Goal: Task Accomplishment & Management: Manage account settings

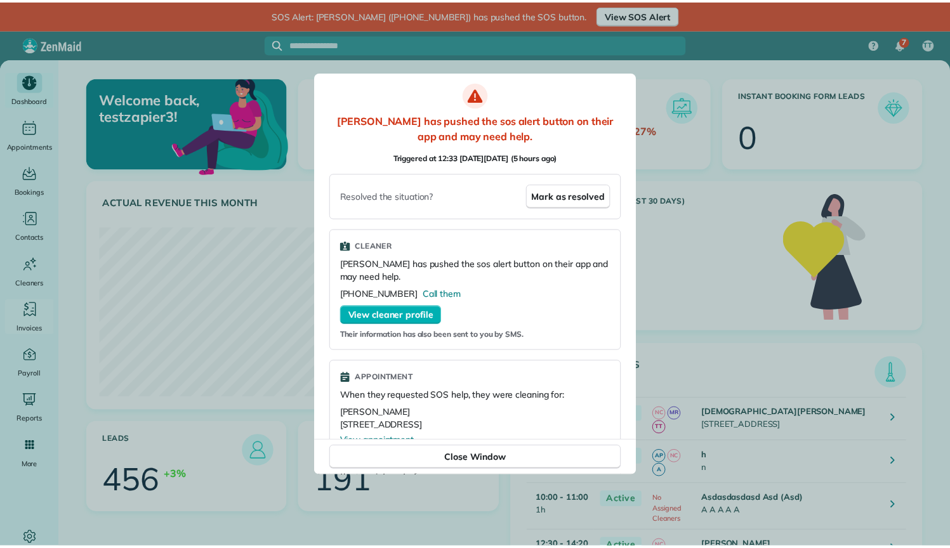
scroll to position [171, 385]
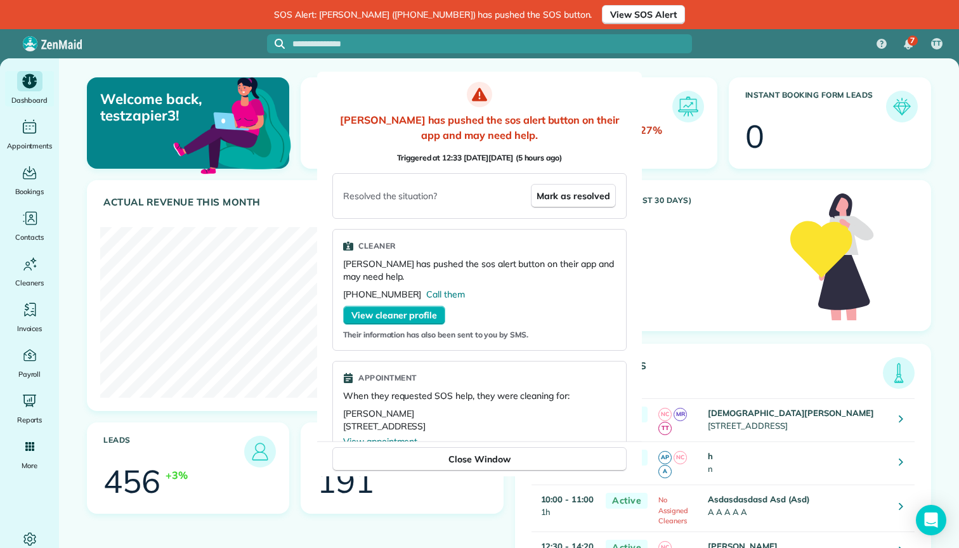
click at [728, 201] on div at bounding box center [479, 274] width 959 height 548
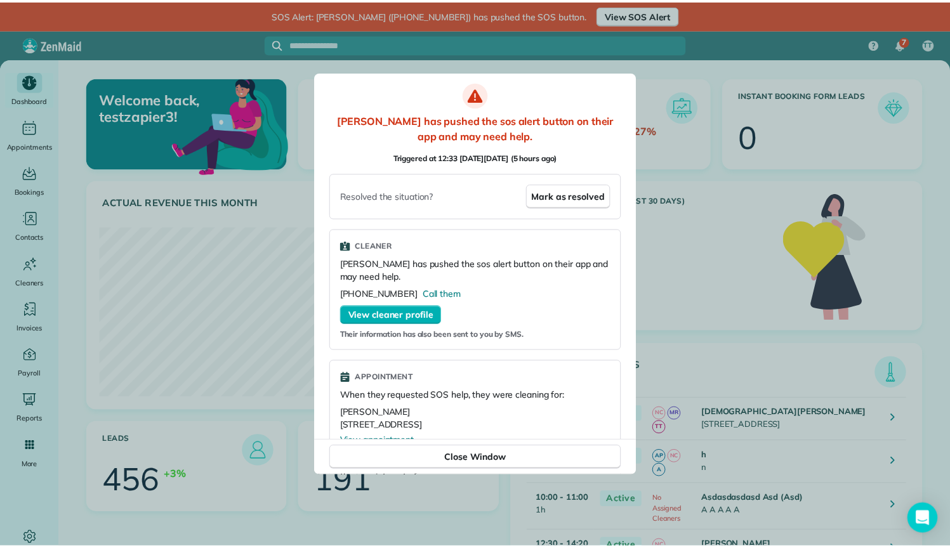
scroll to position [169, 380]
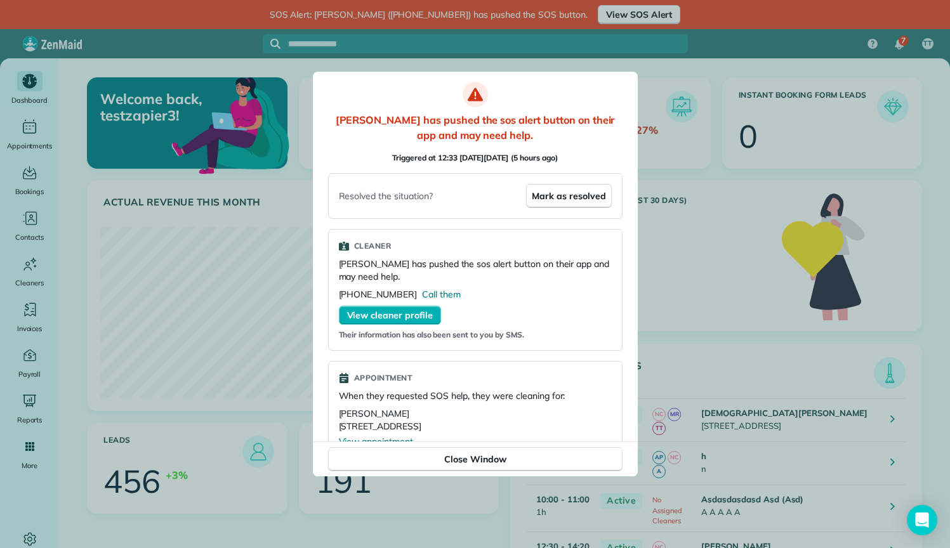
click at [668, 213] on div "0" at bounding box center [646, 227] width 239 height 32
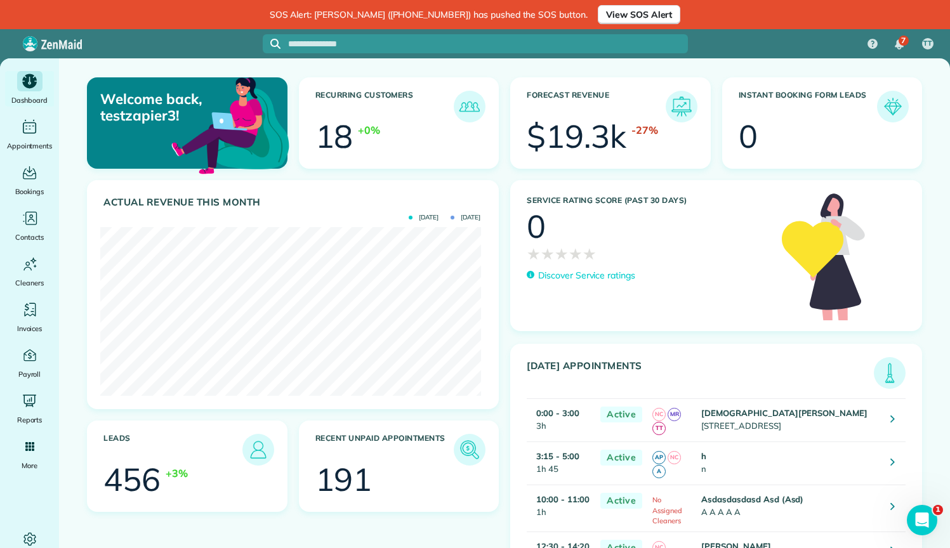
scroll to position [0, 0]
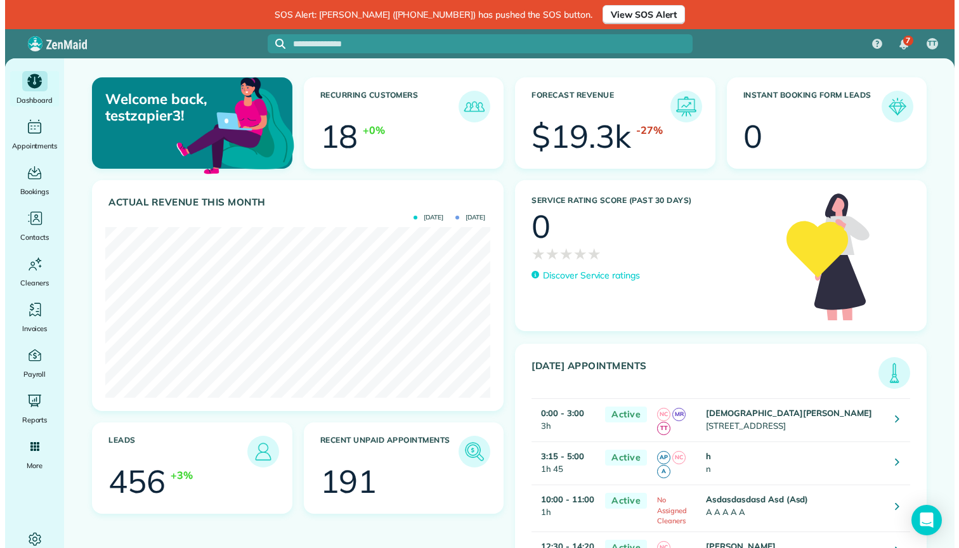
scroll to position [634298, 634086]
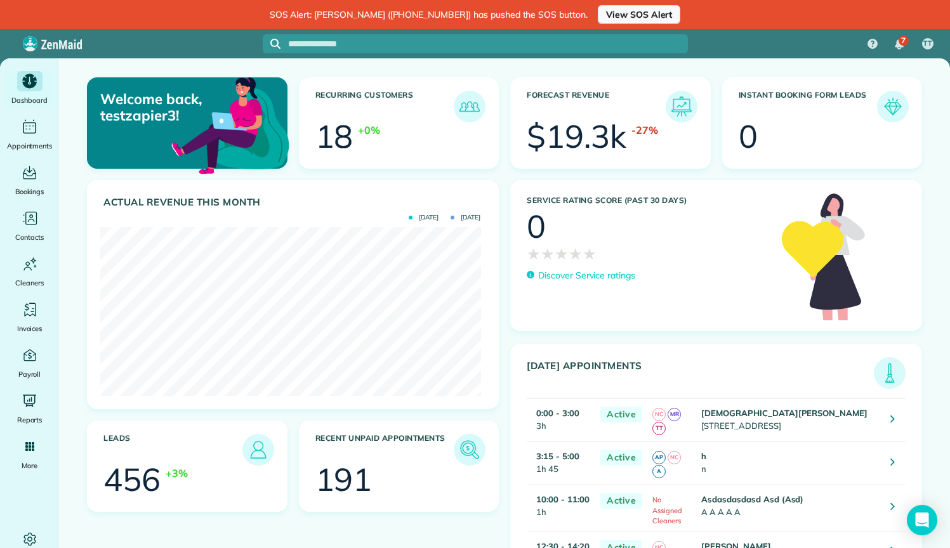
click at [629, 12] on span "View SOS Alert" at bounding box center [639, 14] width 66 height 13
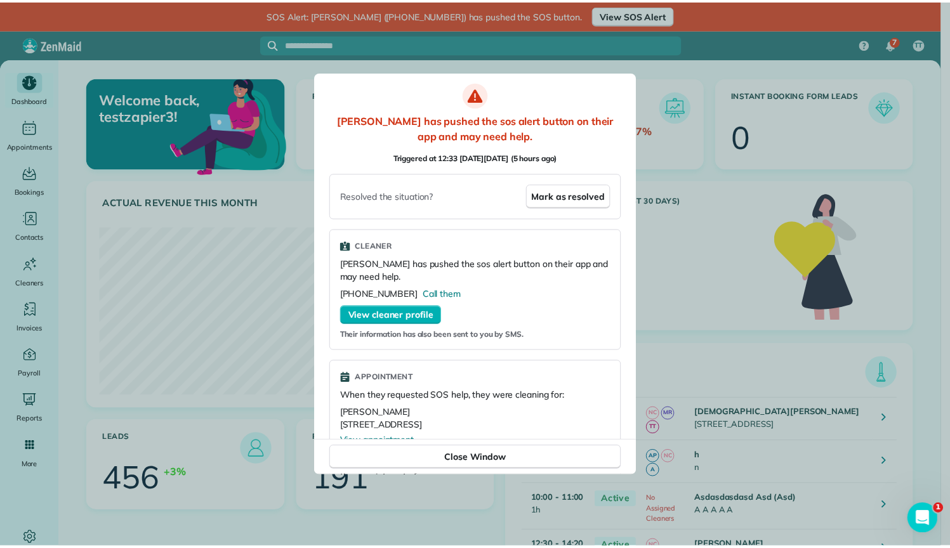
scroll to position [0, 0]
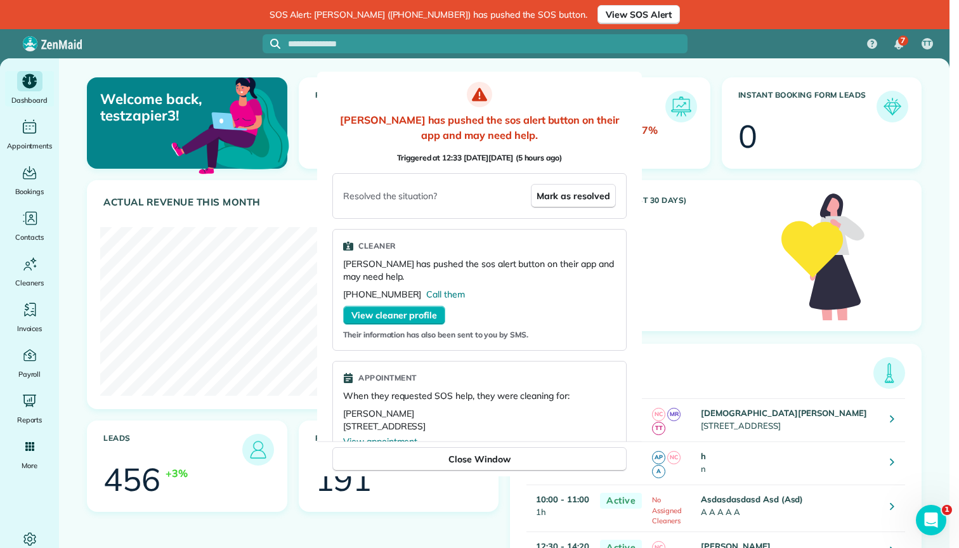
click at [757, 278] on div at bounding box center [479, 274] width 959 height 548
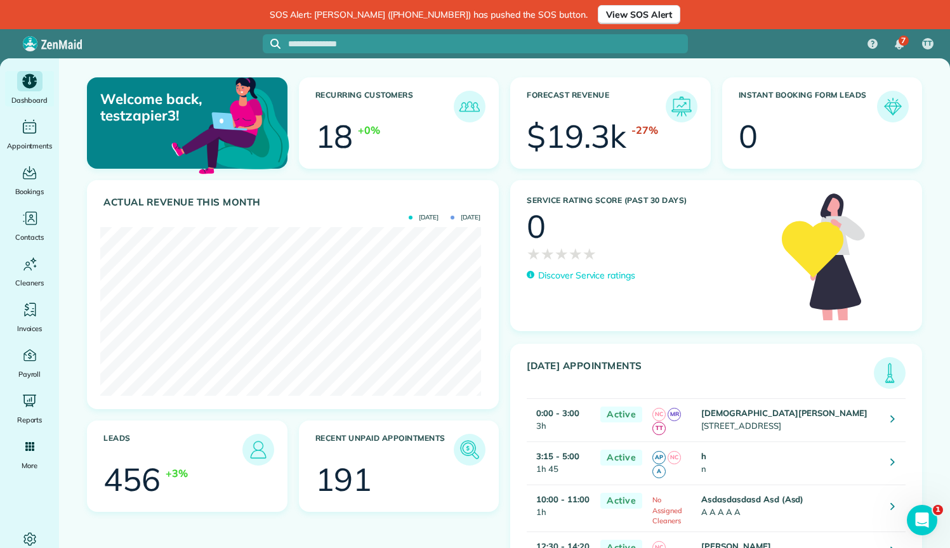
click at [375, 167] on article "Recurring Customers 18 +0%" at bounding box center [399, 122] width 200 height 91
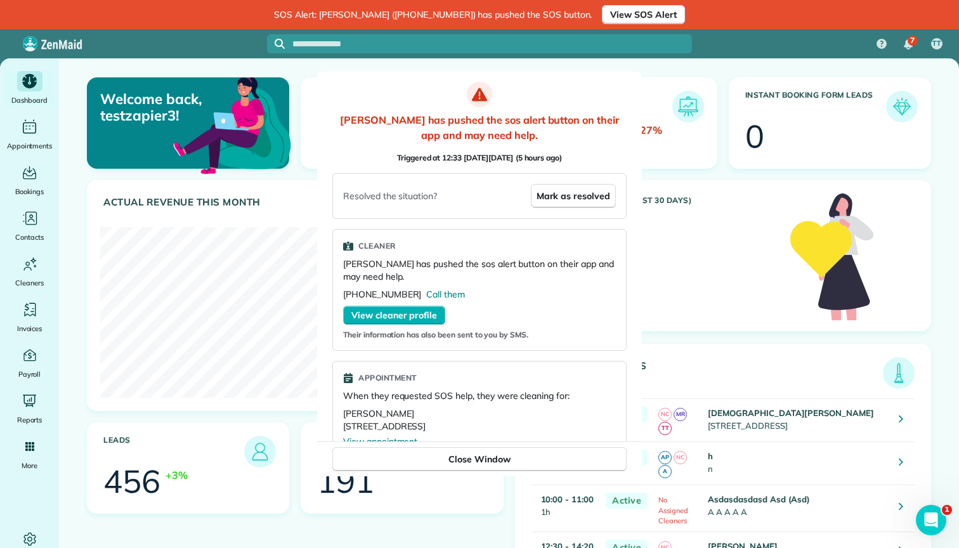
click at [787, 252] on div at bounding box center [479, 274] width 959 height 548
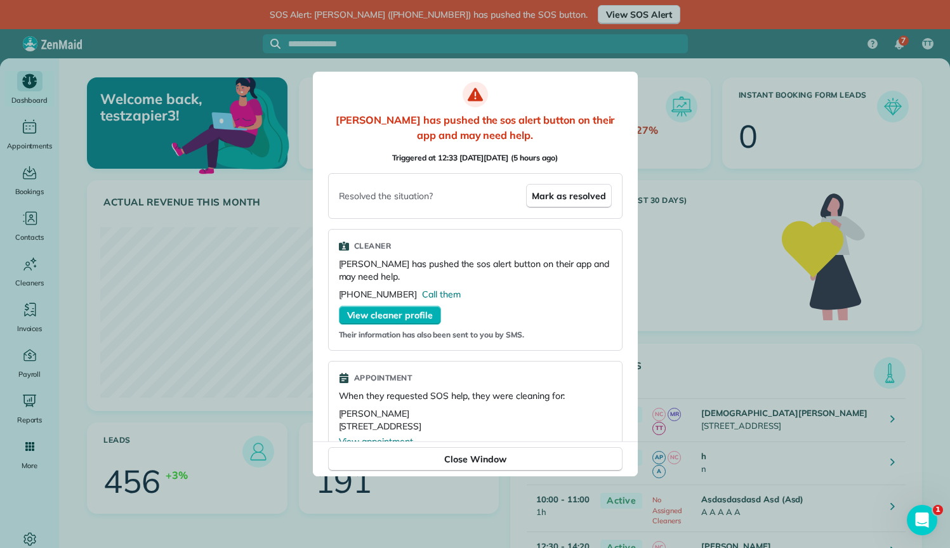
scroll to position [634298, 634086]
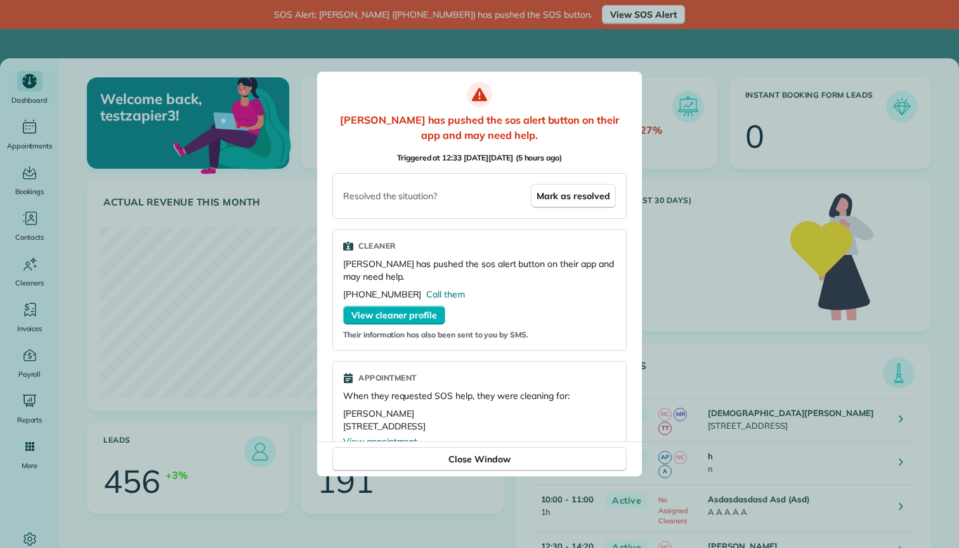
scroll to position [171, 385]
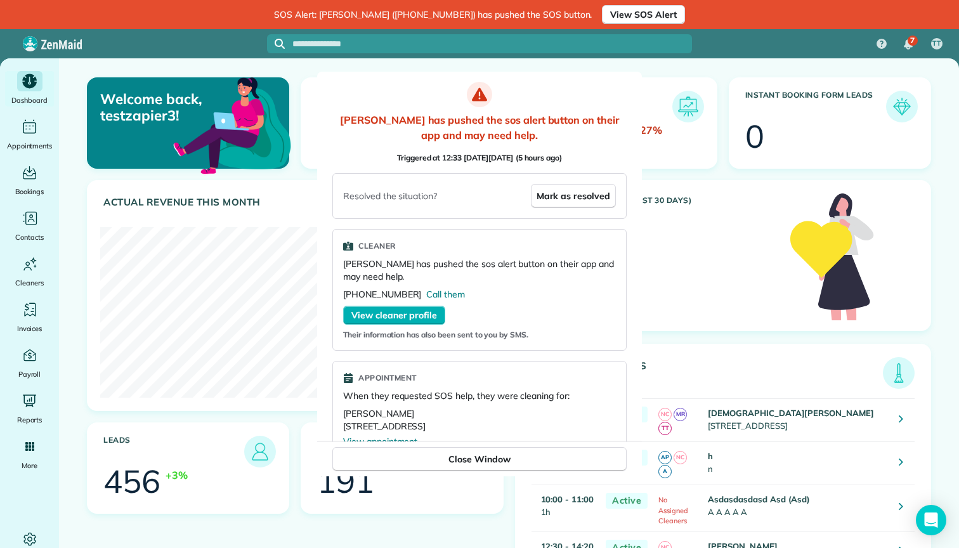
click at [121, 118] on div at bounding box center [479, 274] width 959 height 548
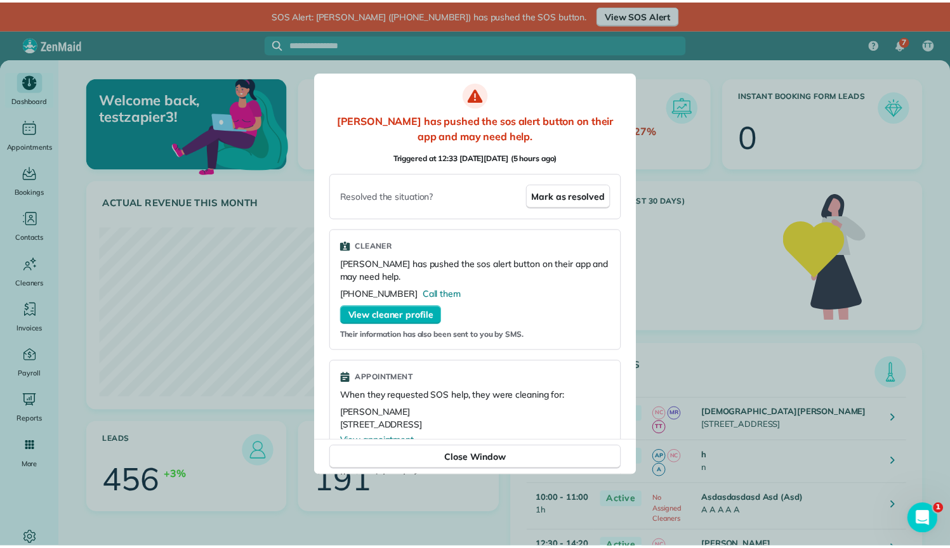
scroll to position [634298, 634086]
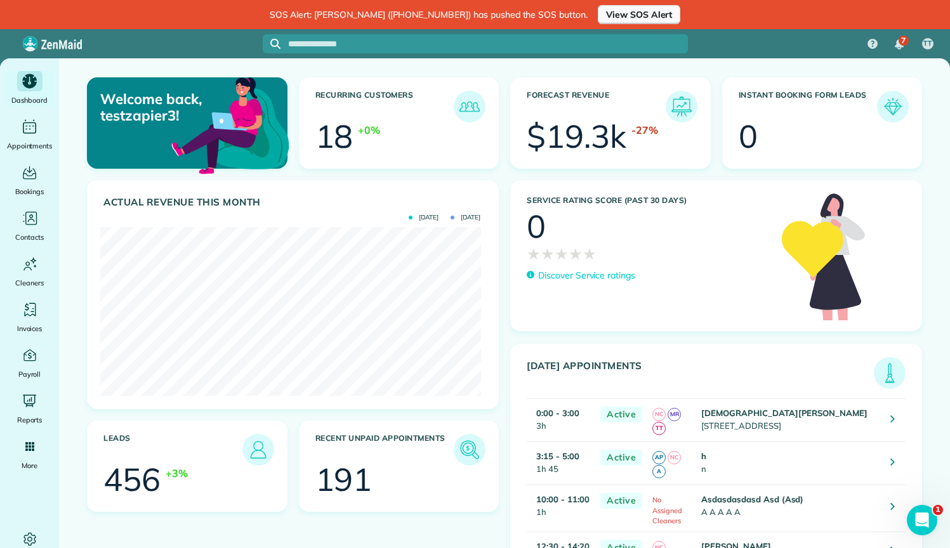
click at [626, 11] on span "View SOS Alert" at bounding box center [639, 14] width 66 height 13
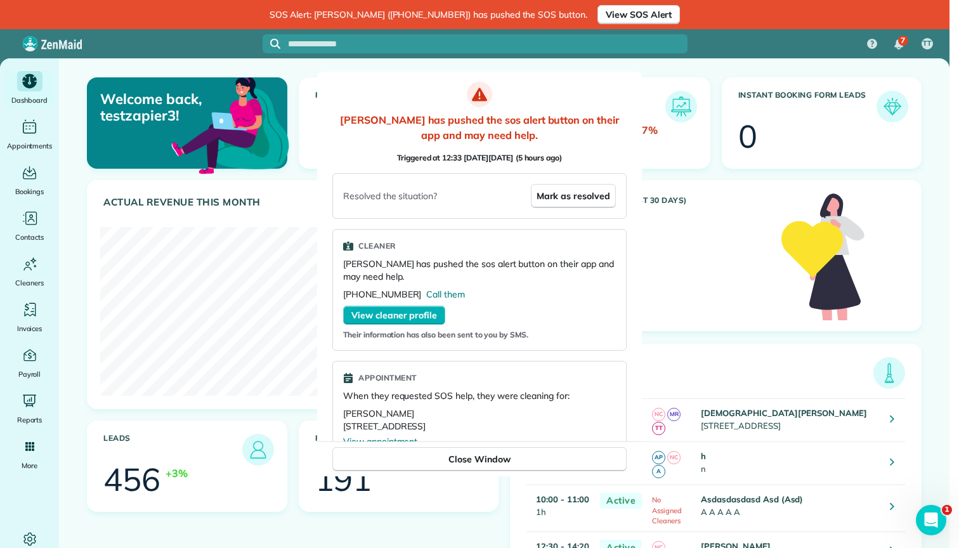
click at [702, 141] on div at bounding box center [479, 274] width 959 height 548
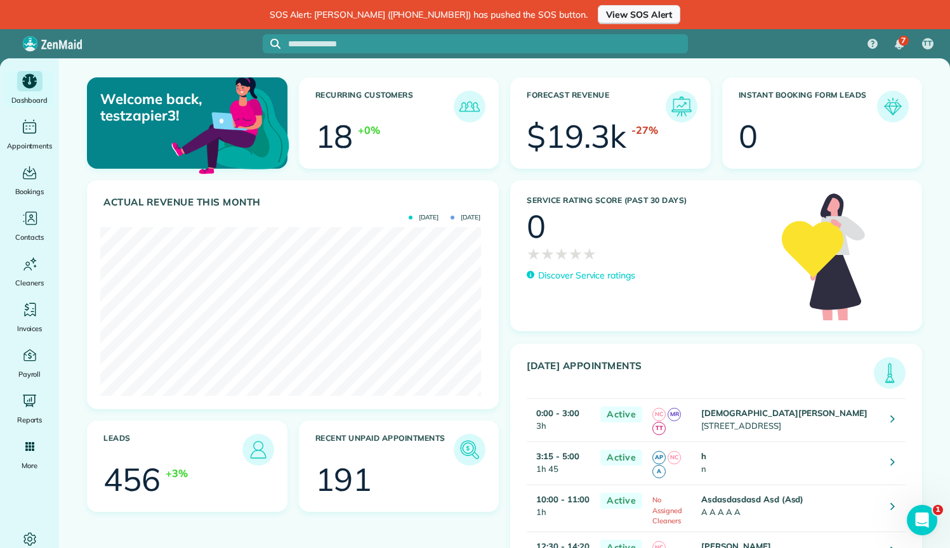
click at [625, 10] on span "View SOS Alert" at bounding box center [639, 14] width 66 height 13
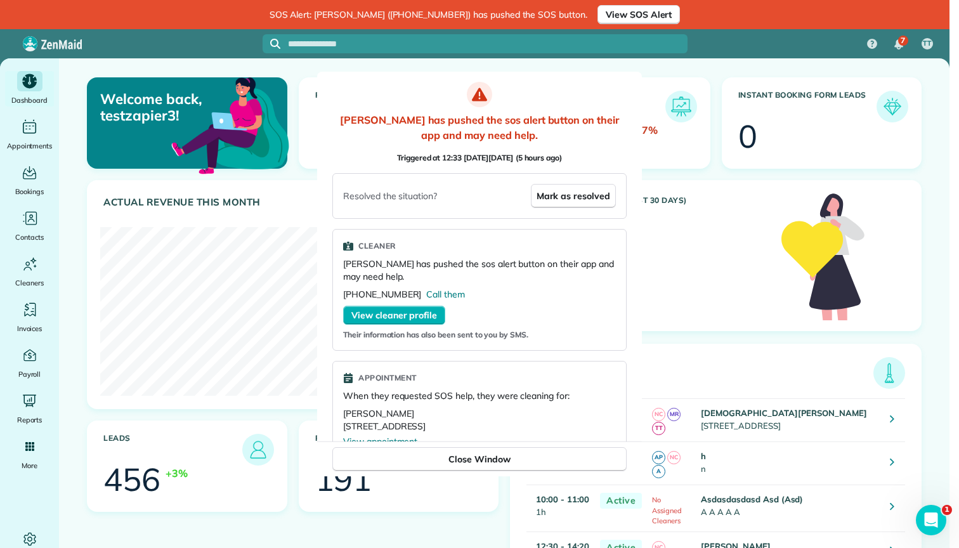
click at [734, 166] on div at bounding box center [479, 274] width 959 height 548
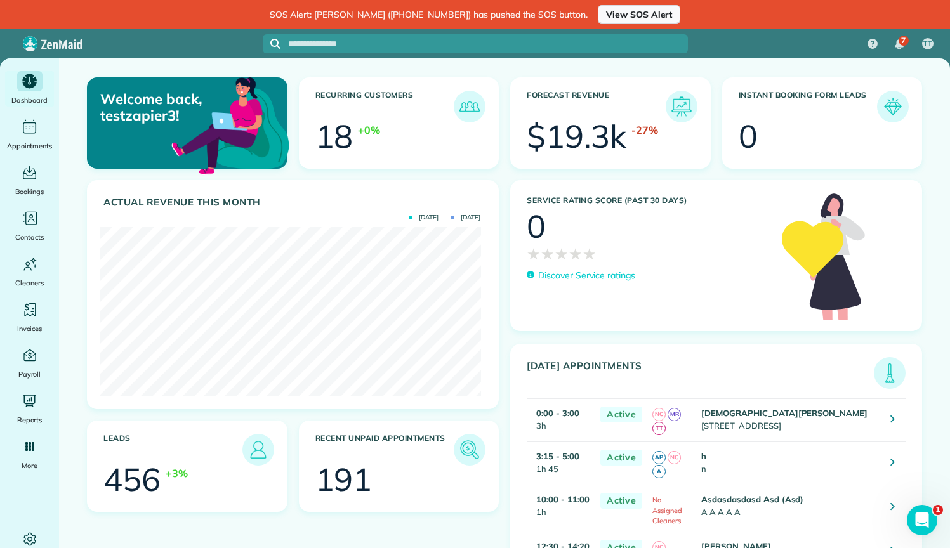
click at [615, 9] on span "View SOS Alert" at bounding box center [639, 14] width 66 height 13
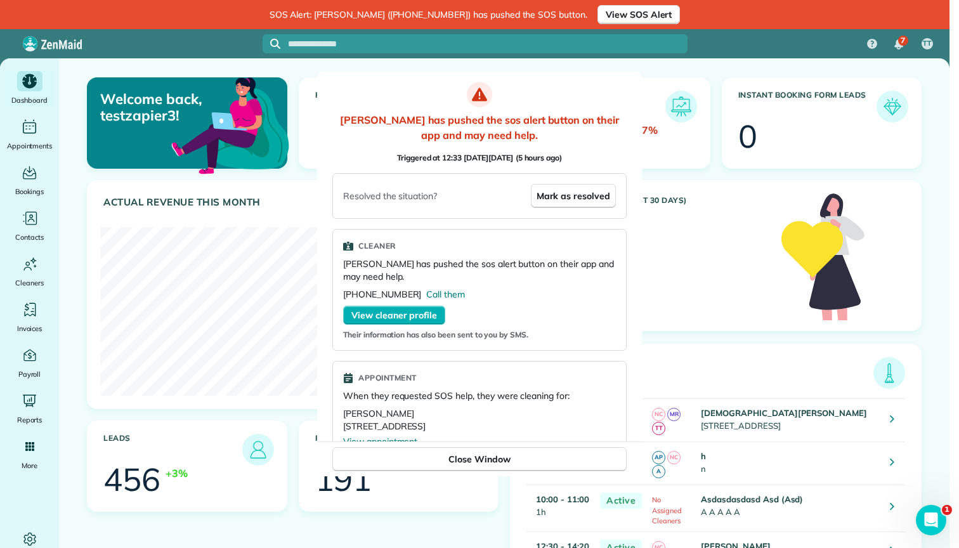
click at [751, 247] on div at bounding box center [479, 274] width 959 height 548
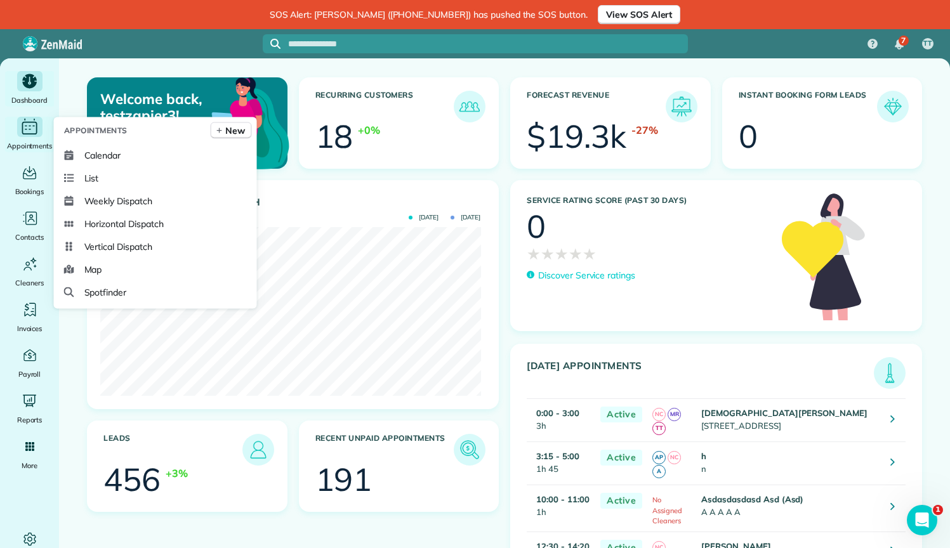
click at [32, 129] on icon "Main" at bounding box center [30, 126] width 20 height 19
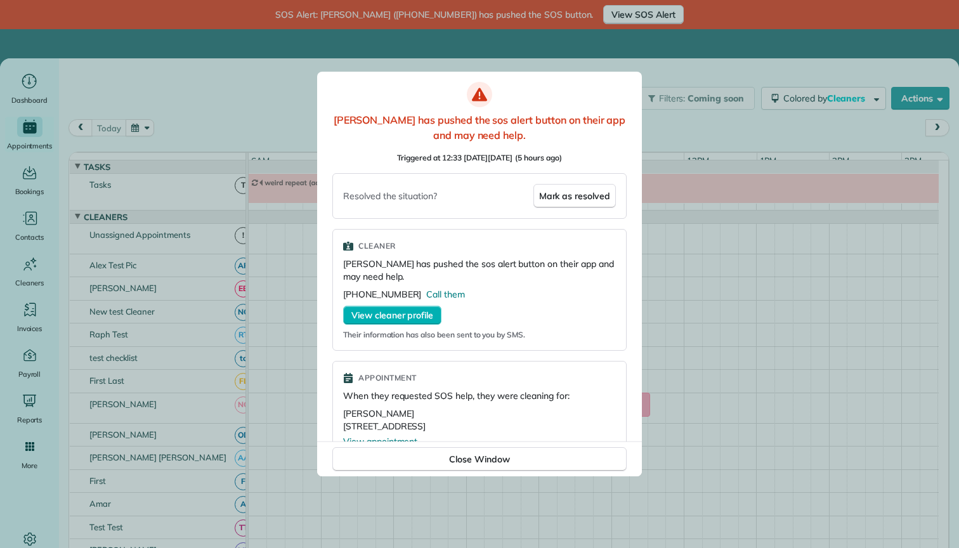
scroll to position [13, 0]
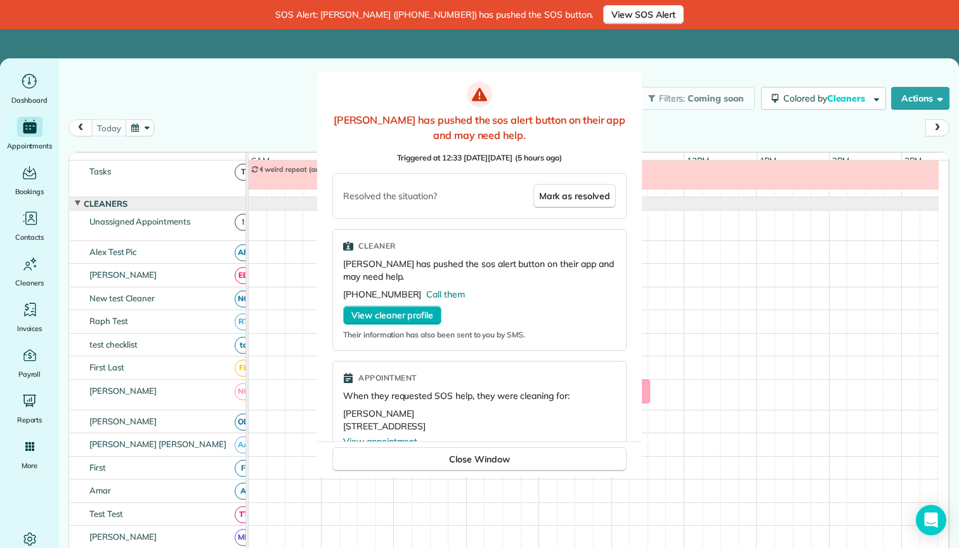
drag, startPoint x: 0, startPoint y: 0, endPoint x: 36, endPoint y: 82, distance: 89.5
click at [35, 82] on div at bounding box center [479, 274] width 959 height 548
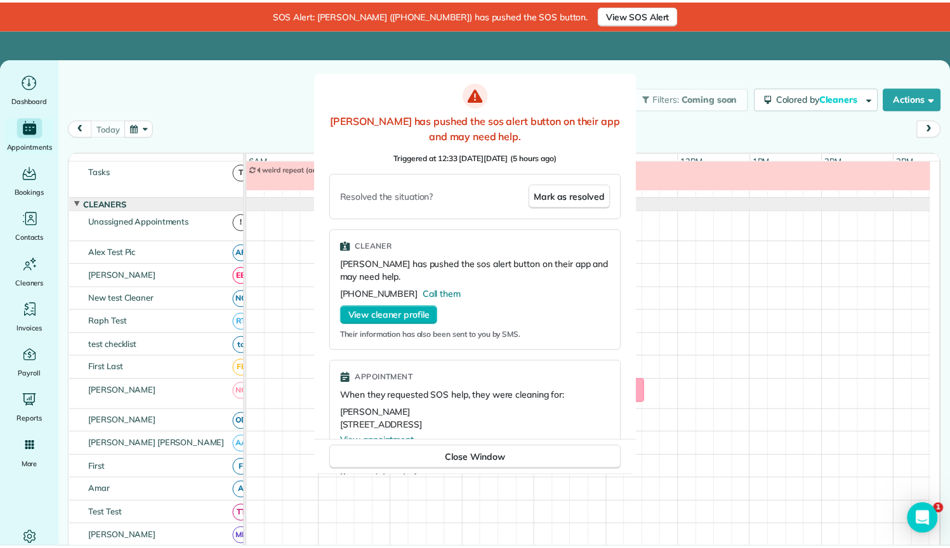
scroll to position [0, 0]
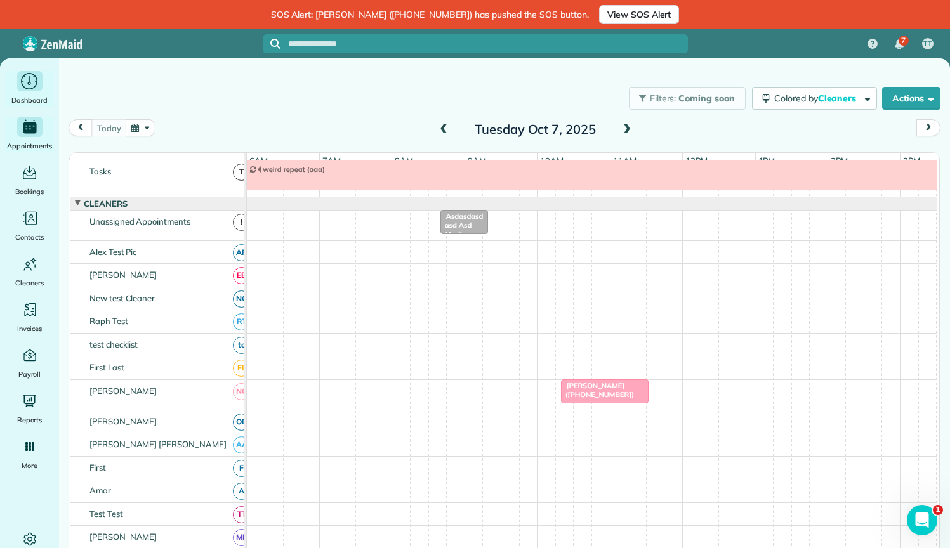
click at [28, 85] on icon "Main" at bounding box center [30, 81] width 20 height 19
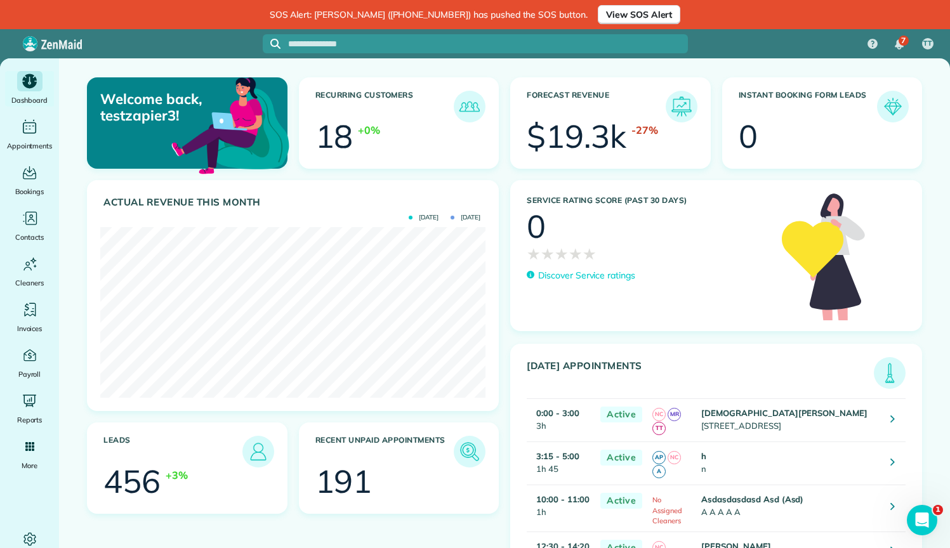
scroll to position [634298, 634086]
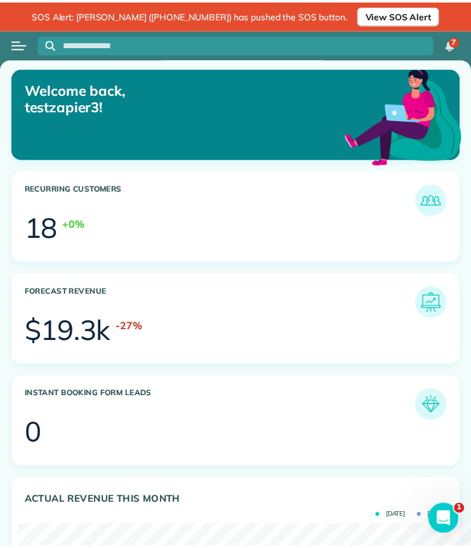
scroll to position [188, 424]
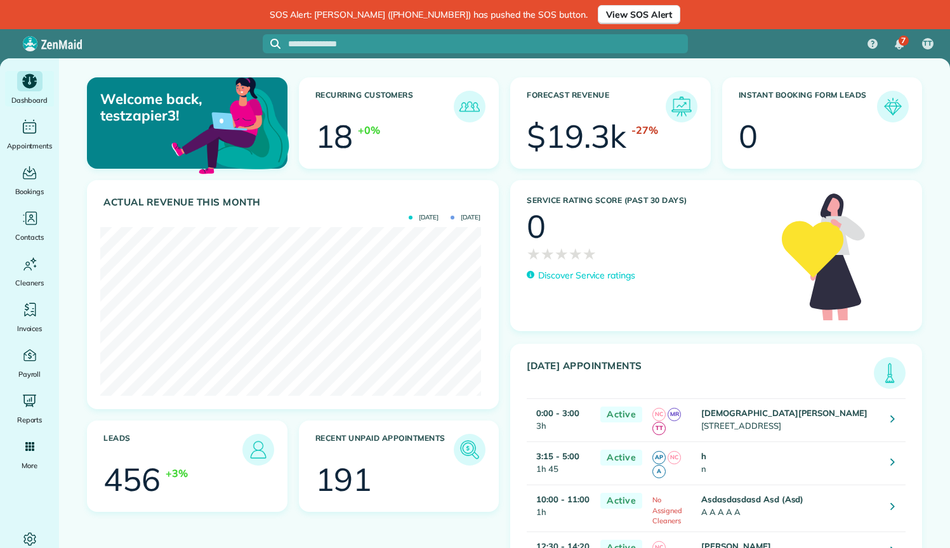
scroll to position [169, 380]
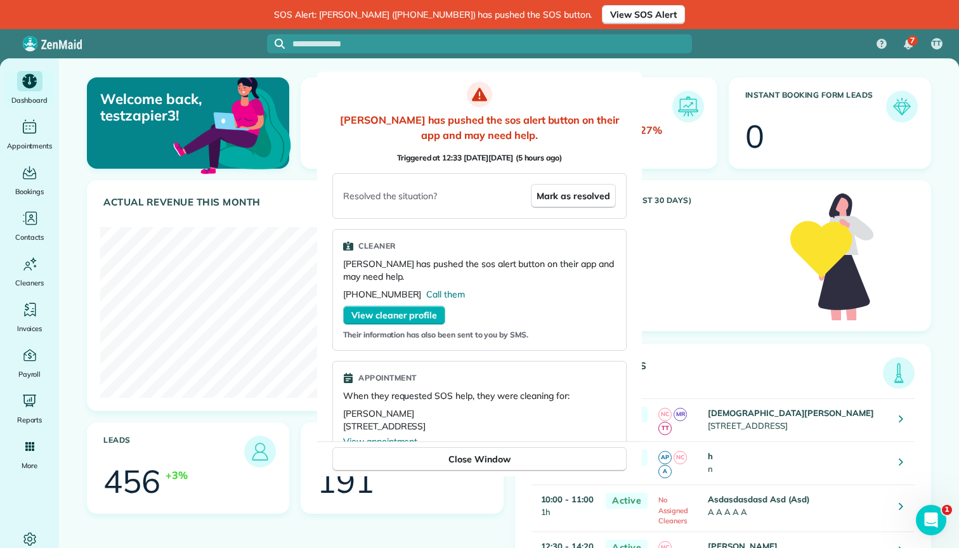
click at [751, 129] on div at bounding box center [479, 274] width 959 height 548
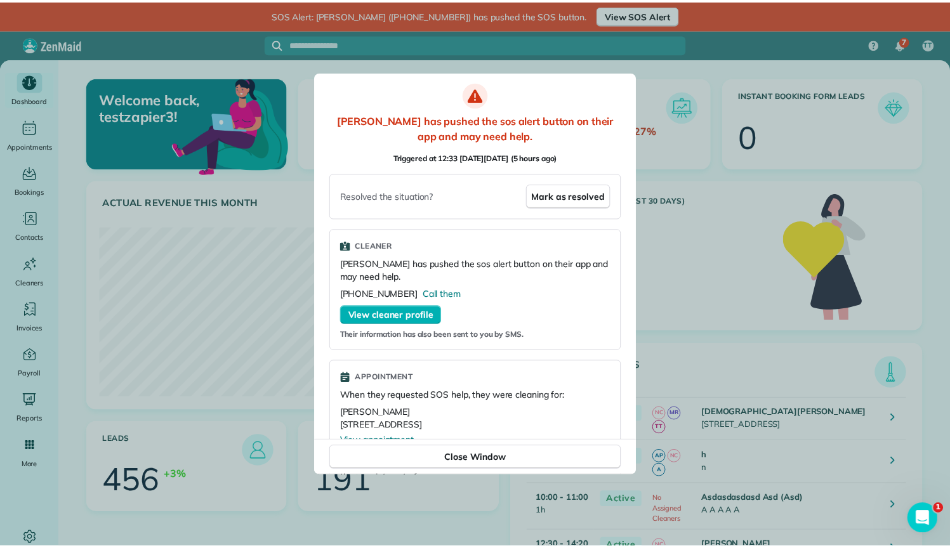
scroll to position [634298, 634086]
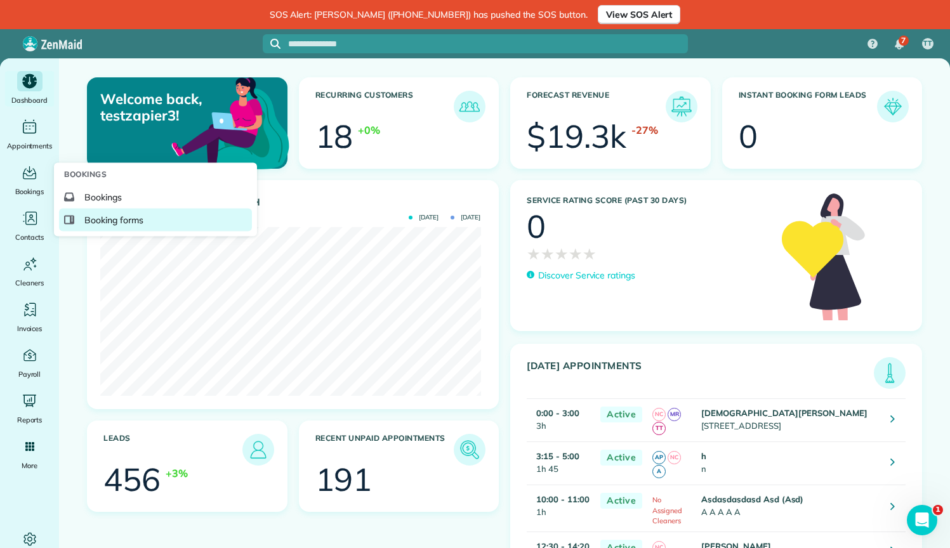
click at [98, 219] on span "Booking forms" at bounding box center [113, 220] width 59 height 13
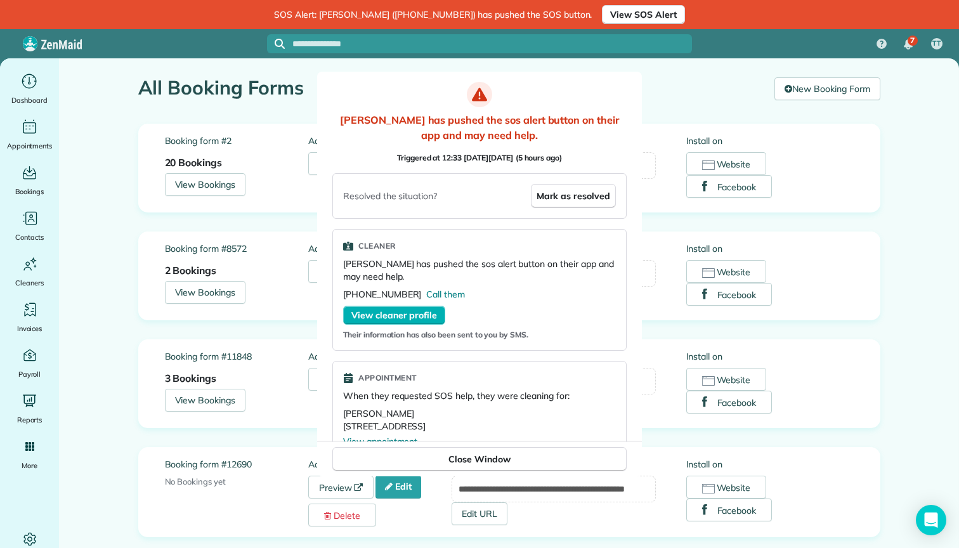
click at [90, 200] on div at bounding box center [479, 274] width 959 height 548
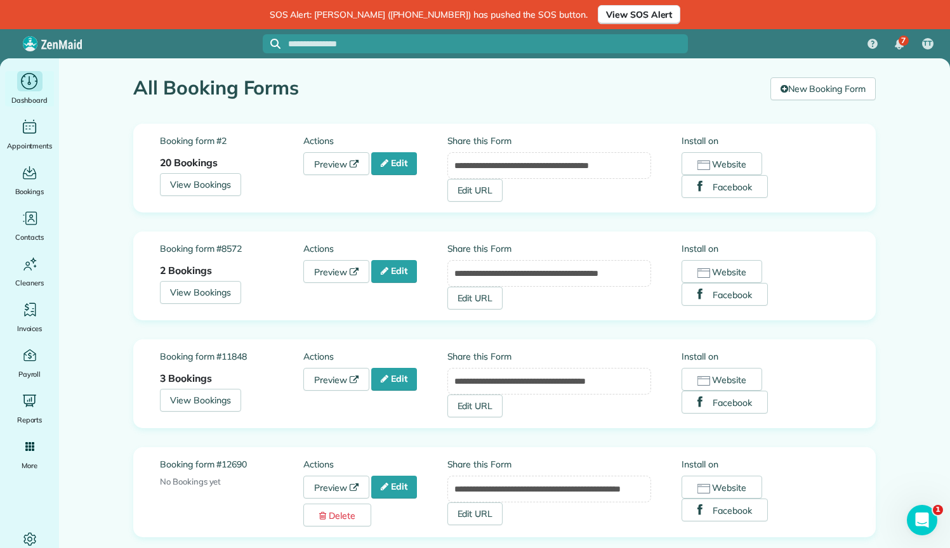
click at [30, 90] on icon "Main" at bounding box center [30, 81] width 20 height 19
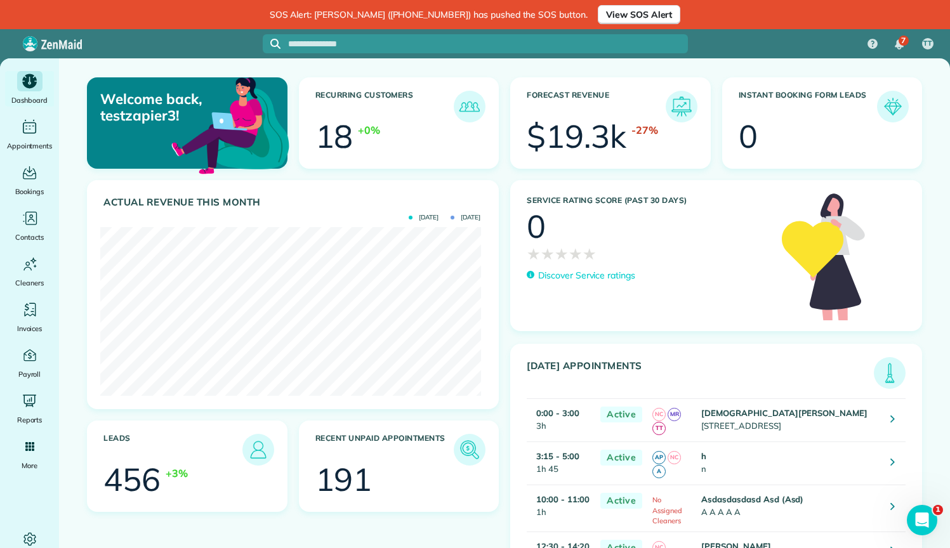
click at [84, 84] on div "Welcome back, testzapier3!" at bounding box center [187, 128] width 212 height 103
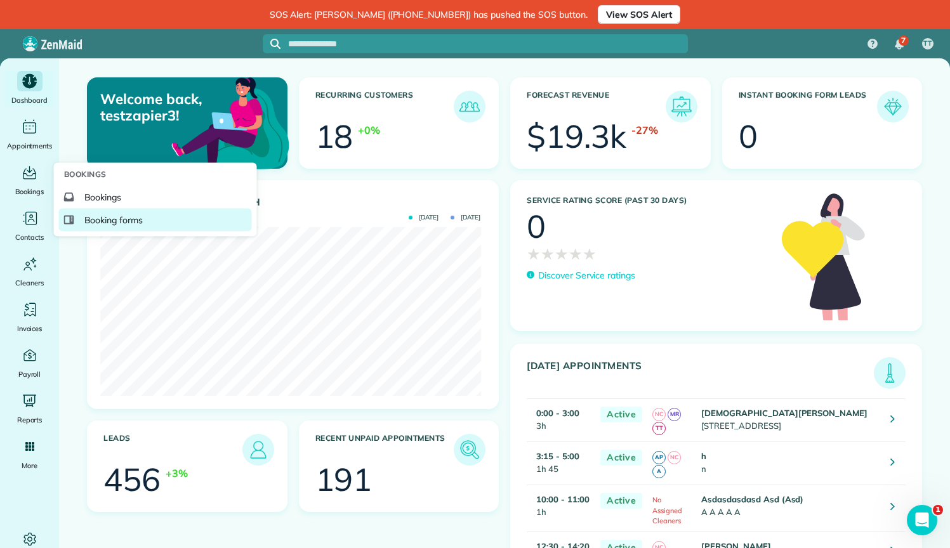
click at [93, 221] on span "Booking forms" at bounding box center [113, 220] width 59 height 13
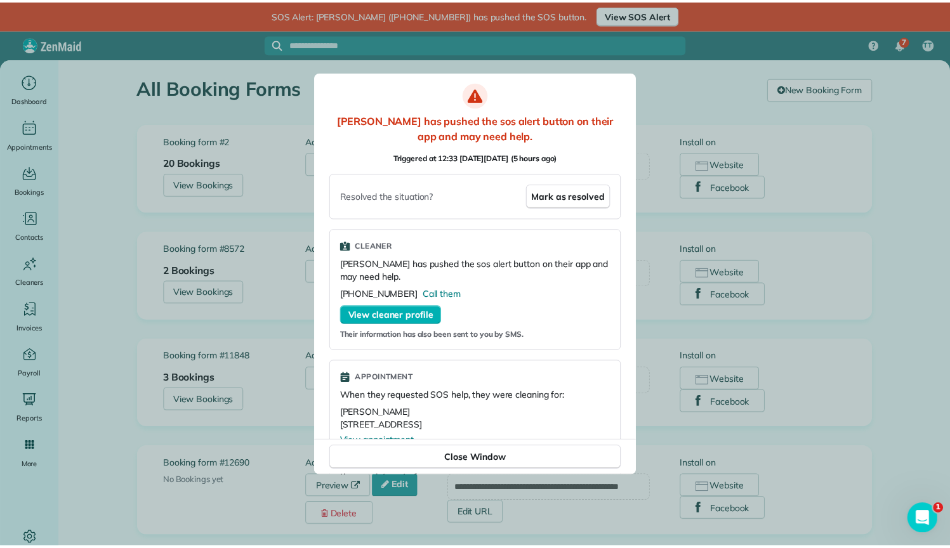
scroll to position [316, 0]
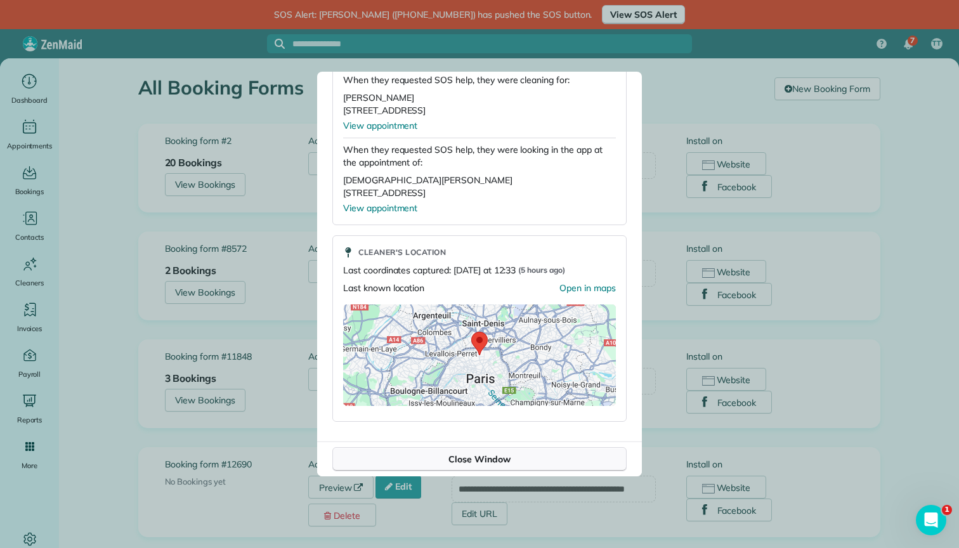
click at [516, 460] on button "Close Window" at bounding box center [479, 459] width 294 height 24
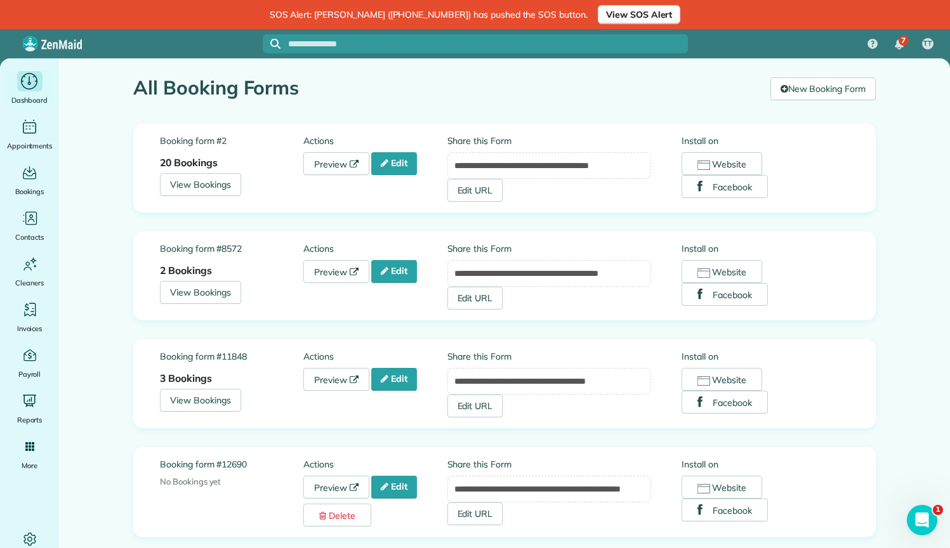
click at [29, 80] on icon "Main" at bounding box center [30, 81] width 20 height 19
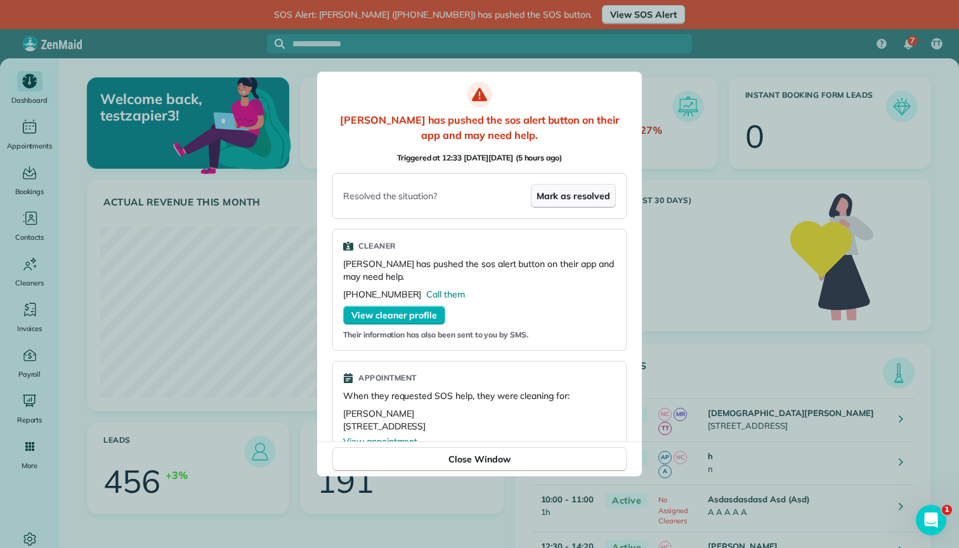
click at [570, 194] on span "Mark as resolved" at bounding box center [574, 196] width 74 height 13
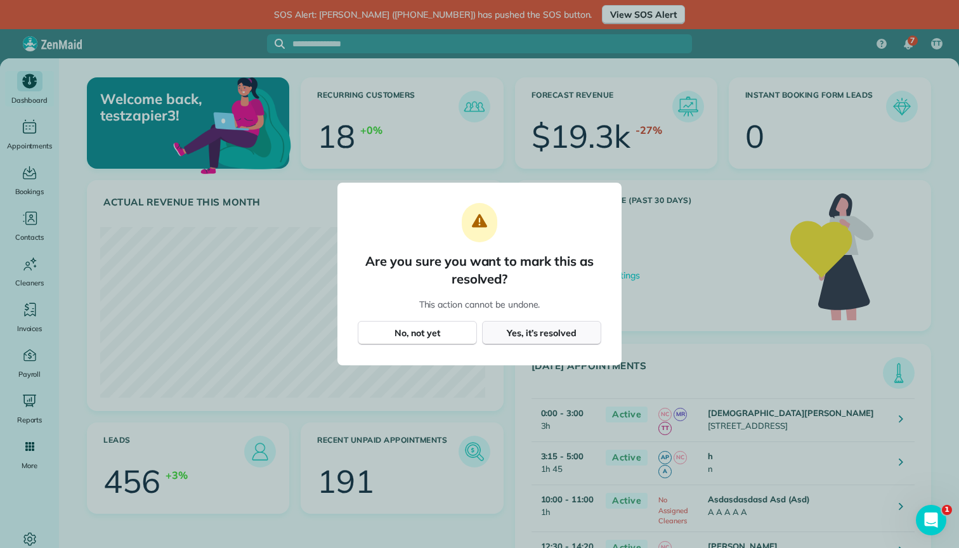
click at [530, 334] on span "Yes, it’s resolved" at bounding box center [542, 333] width 70 height 13
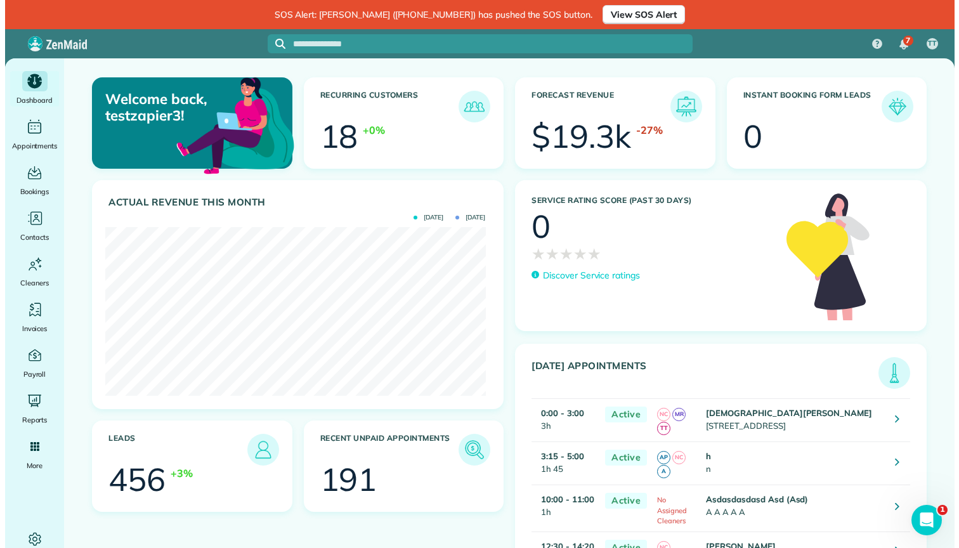
scroll to position [171, 385]
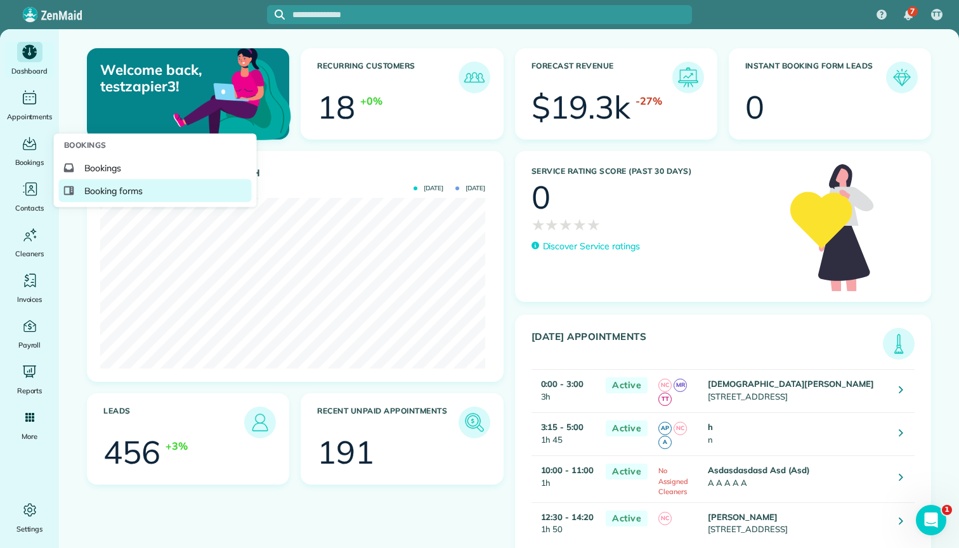
click at [96, 186] on span "Booking forms" at bounding box center [113, 191] width 59 height 13
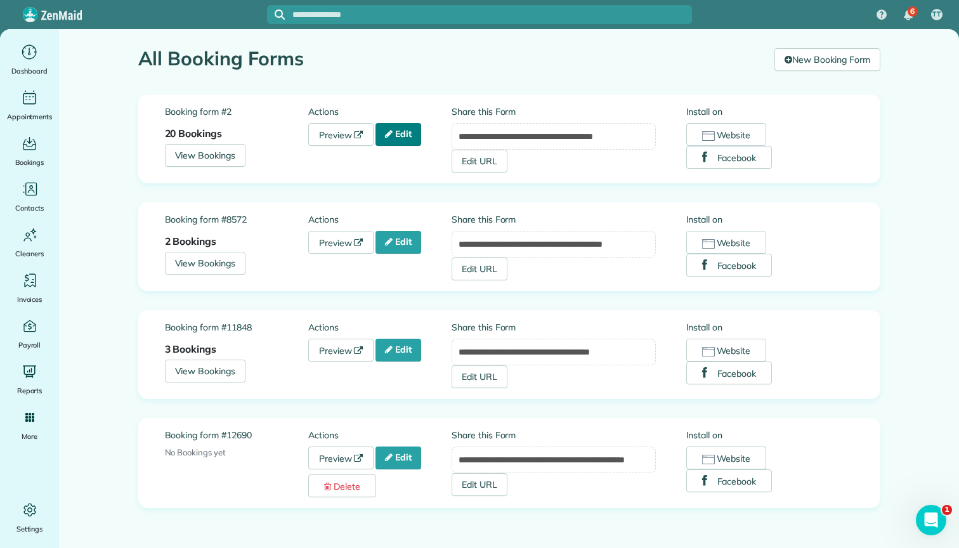
click at [405, 133] on link "Edit" at bounding box center [399, 134] width 46 height 23
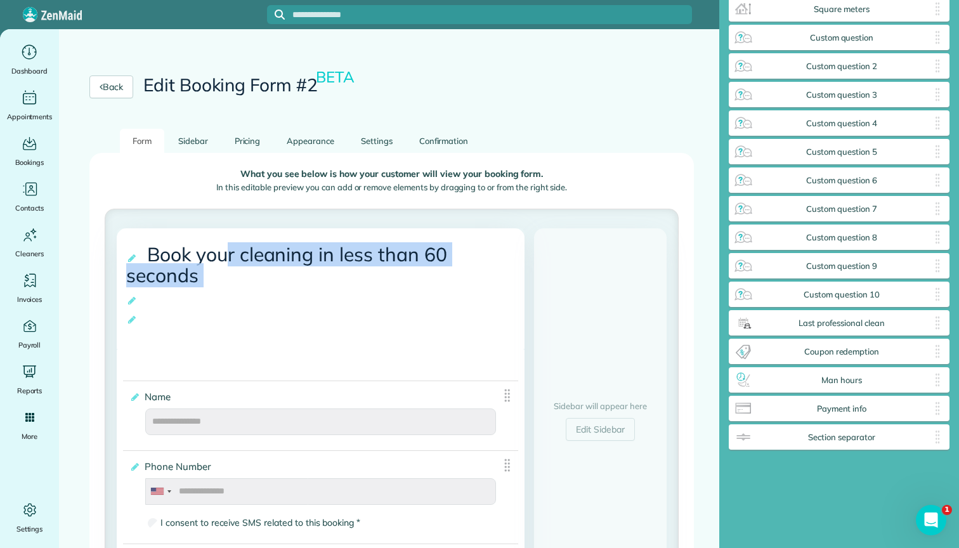
drag, startPoint x: 256, startPoint y: 285, endPoint x: 291, endPoint y: 322, distance: 50.7
click at [310, 333] on div "**********" at bounding box center [321, 288] width 408 height 121
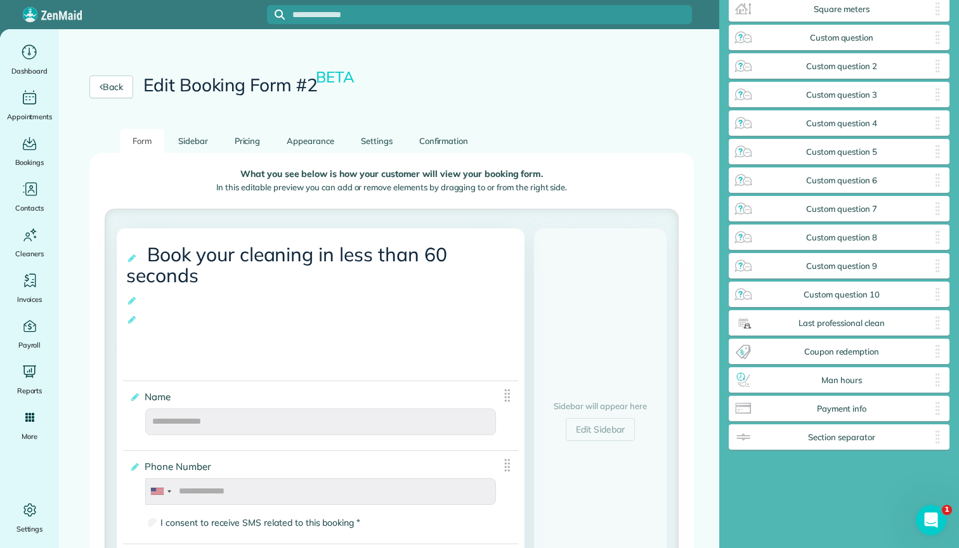
click at [193, 321] on div "Cancel Save" at bounding box center [325, 319] width 398 height 13
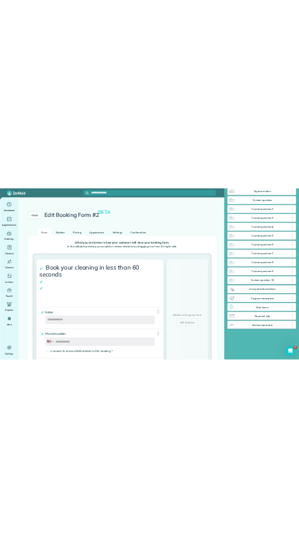
scroll to position [181, 0]
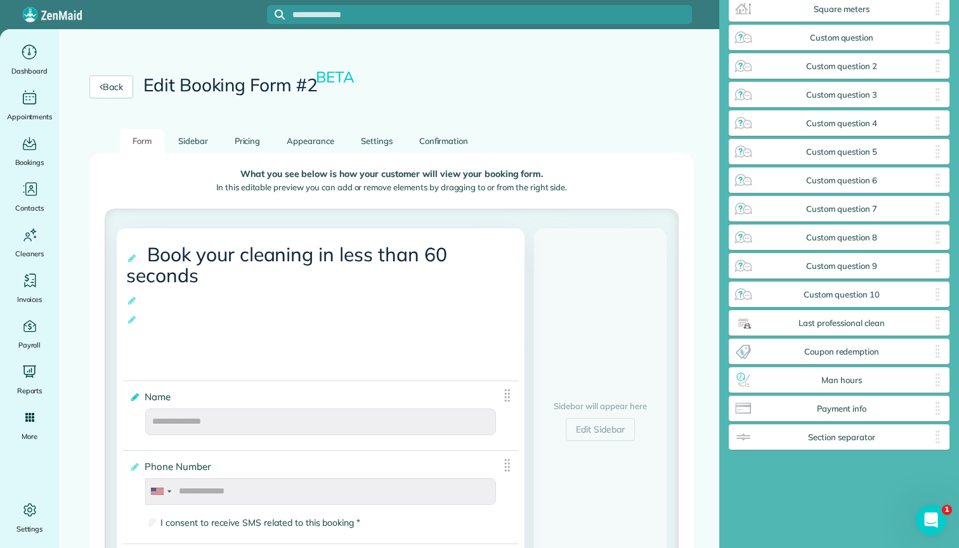
click at [135, 393] on icon at bounding box center [134, 397] width 10 height 9
click at [0, 0] on input "****" at bounding box center [0, 0] width 0 height 0
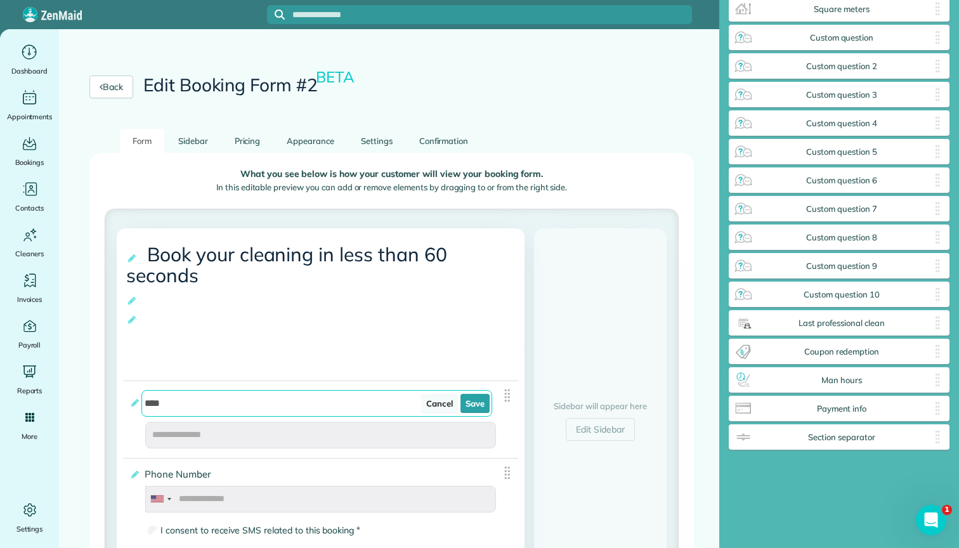
click at [431, 394] on link "Cancel" at bounding box center [439, 403] width 37 height 19
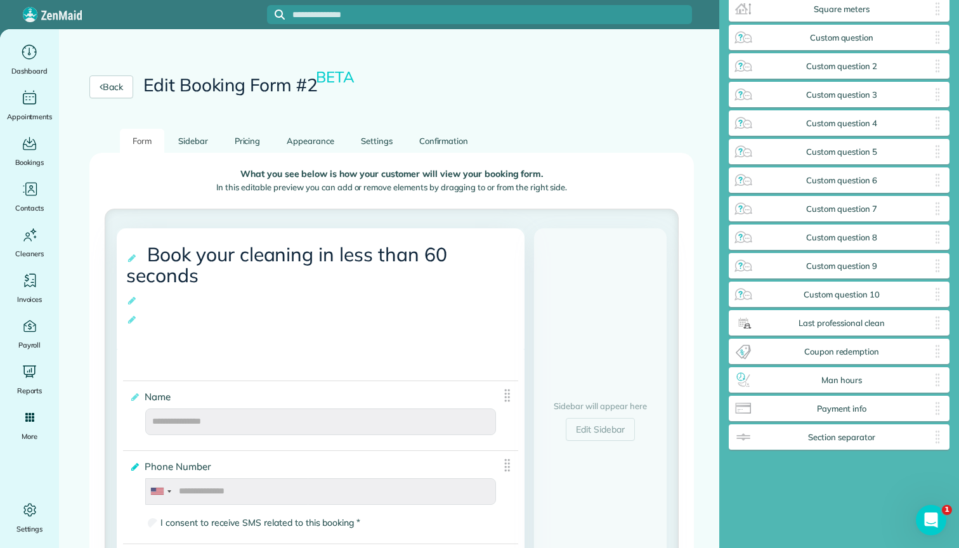
click at [135, 463] on icon at bounding box center [134, 467] width 10 height 9
click at [0, 0] on input "**********" at bounding box center [0, 0] width 0 height 0
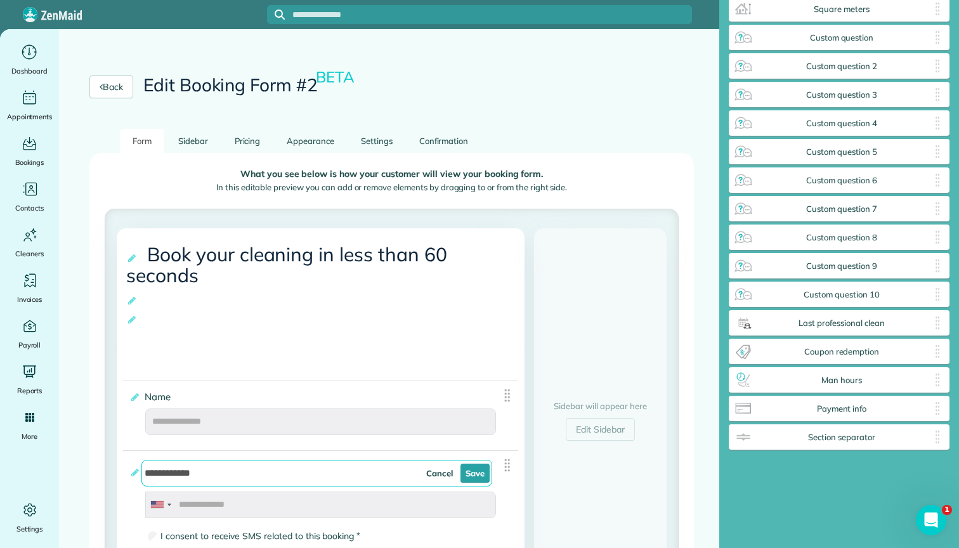
click at [435, 464] on link "Cancel" at bounding box center [439, 473] width 37 height 19
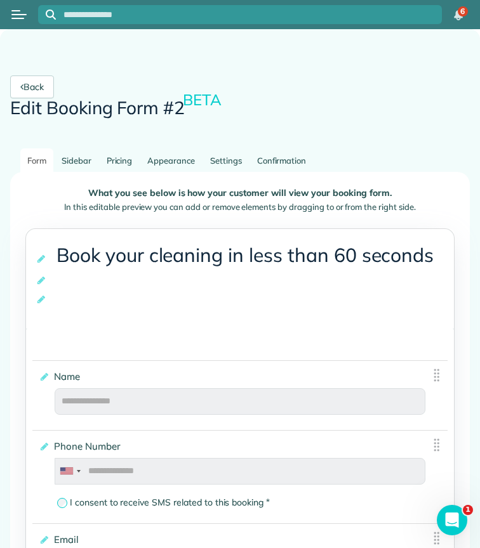
scroll to position [685, 399]
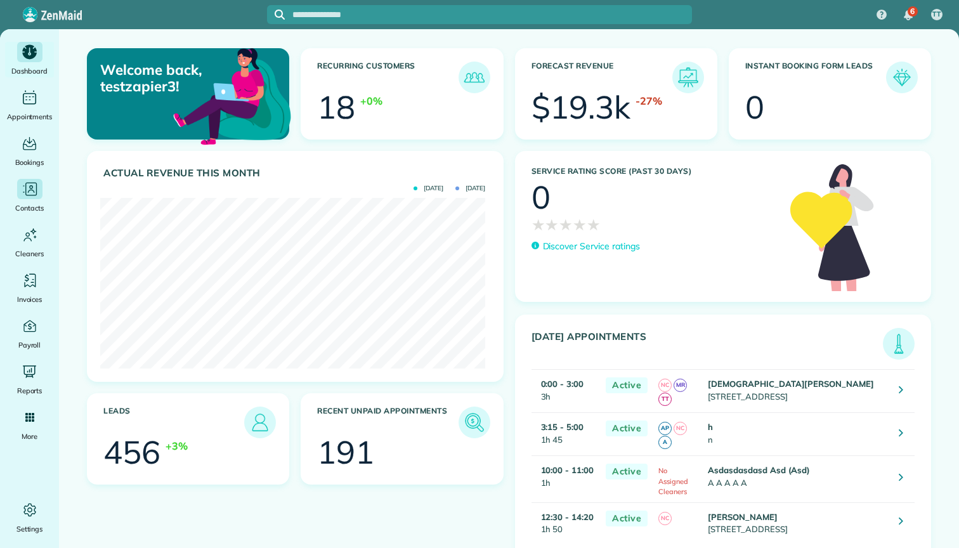
scroll to position [171, 385]
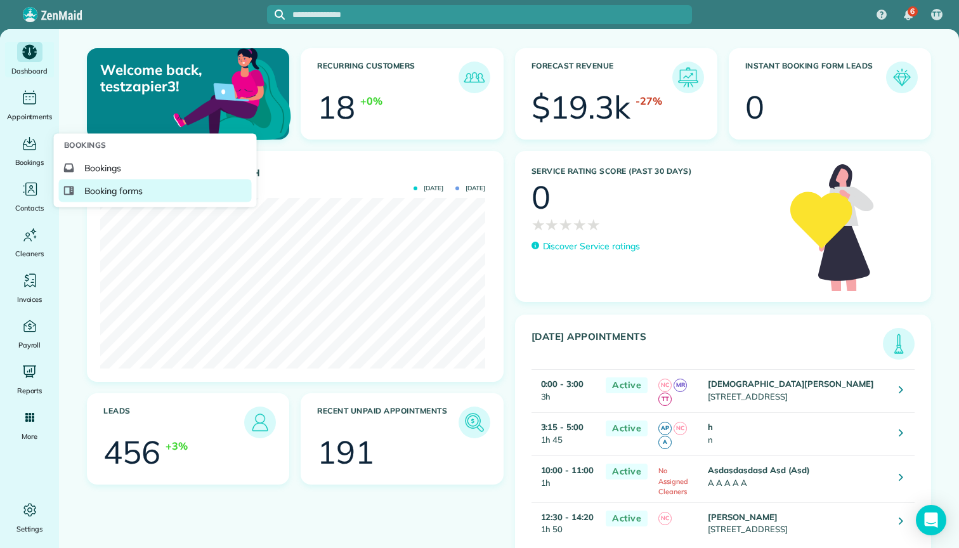
click at [110, 186] on span "Booking forms" at bounding box center [113, 191] width 59 height 13
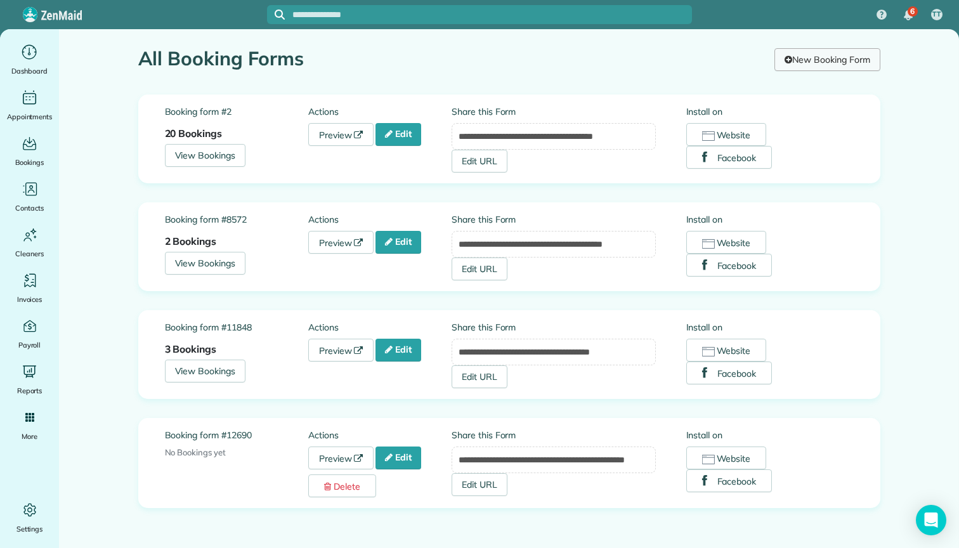
click at [850, 58] on link "New Booking Form" at bounding box center [827, 59] width 105 height 23
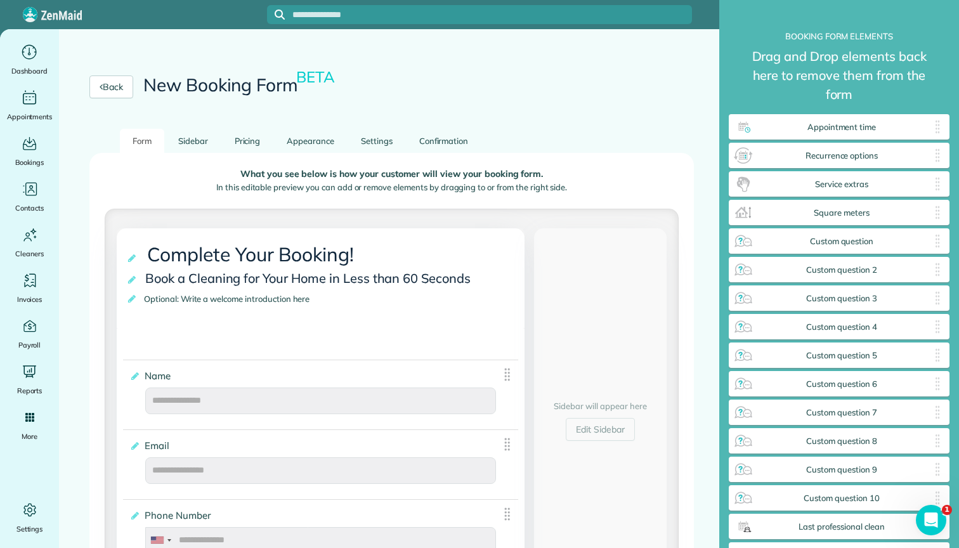
scroll to position [154, 0]
click at [589, 418] on link "Edit Sidebar" at bounding box center [600, 429] width 69 height 23
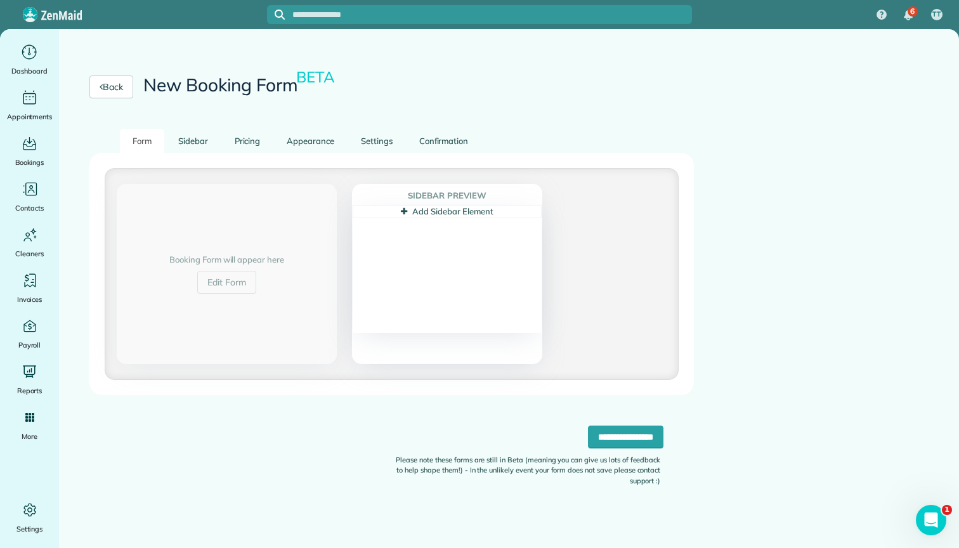
scroll to position [0, 0]
click at [430, 213] on link "Add Sidebar Element" at bounding box center [447, 211] width 92 height 10
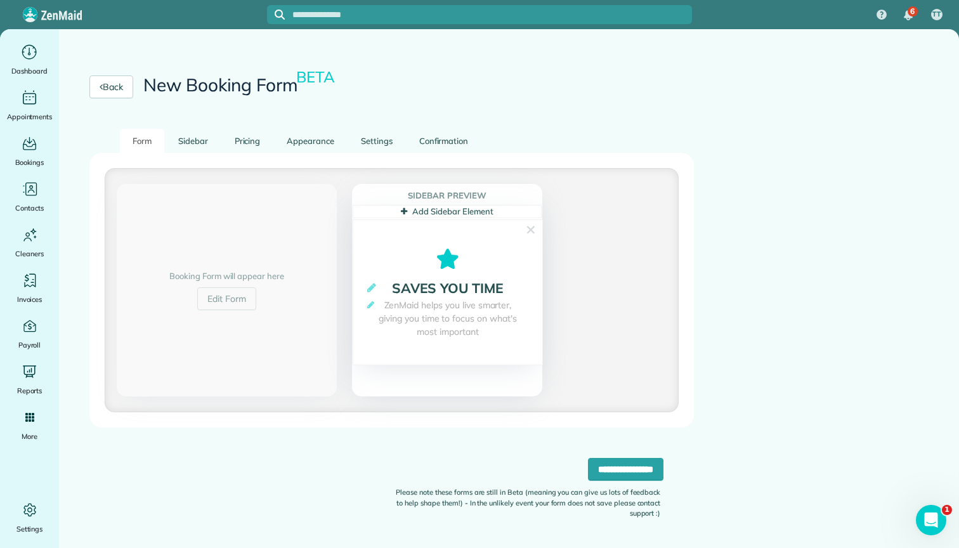
click at [428, 207] on link "Add Sidebar Element" at bounding box center [447, 211] width 92 height 10
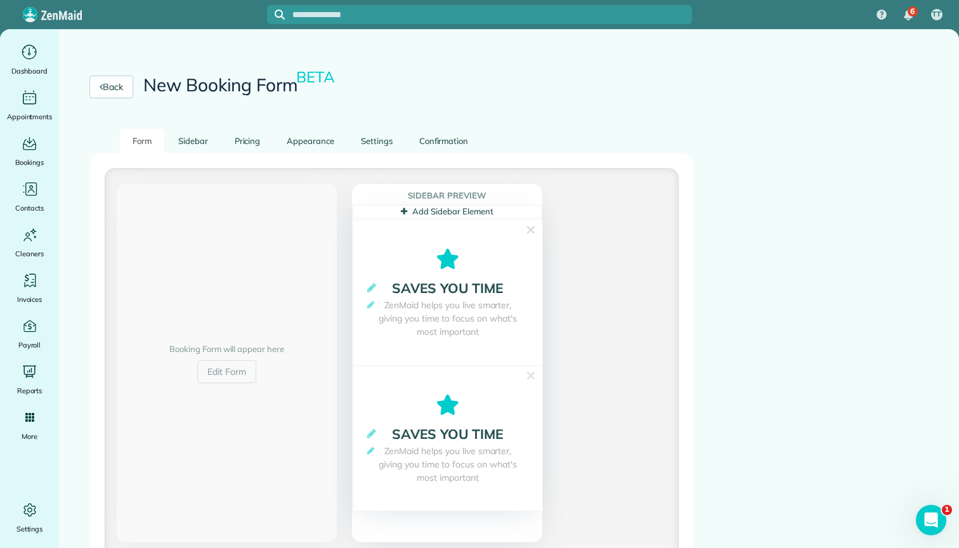
click at [490, 403] on icon at bounding box center [447, 405] width 189 height 20
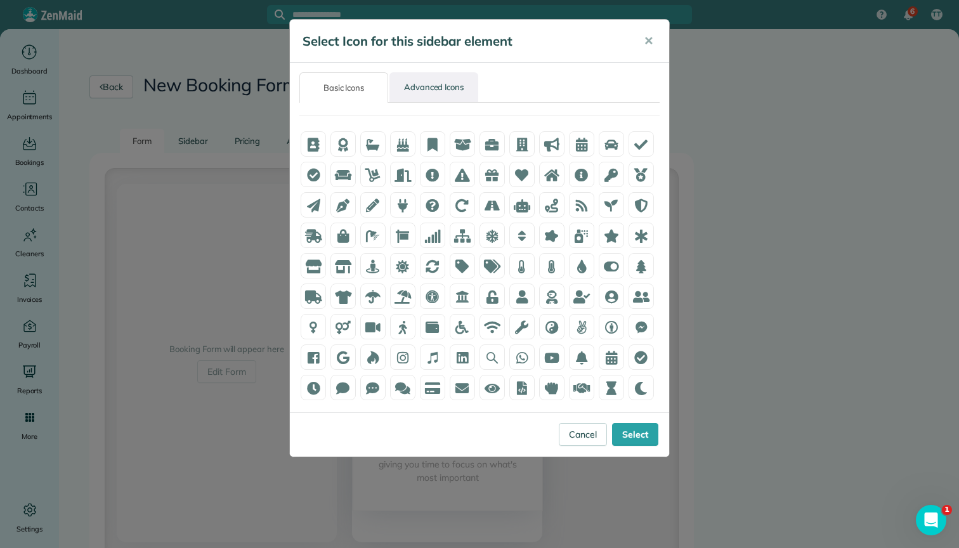
click at [431, 82] on link "Advanced Icons" at bounding box center [434, 87] width 89 height 30
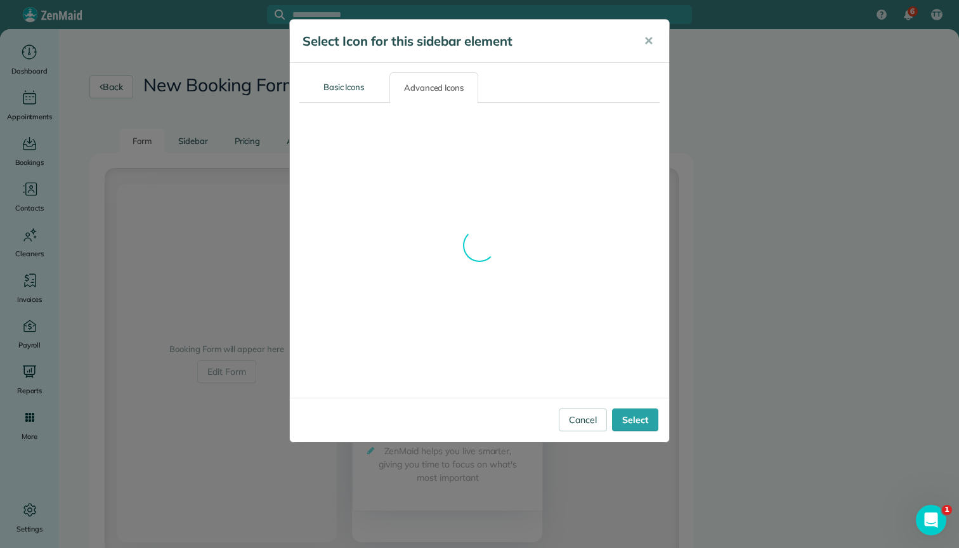
drag, startPoint x: 647, startPoint y: 47, endPoint x: 641, endPoint y: 60, distance: 13.7
click at [647, 47] on span "✕" at bounding box center [649, 41] width 10 height 15
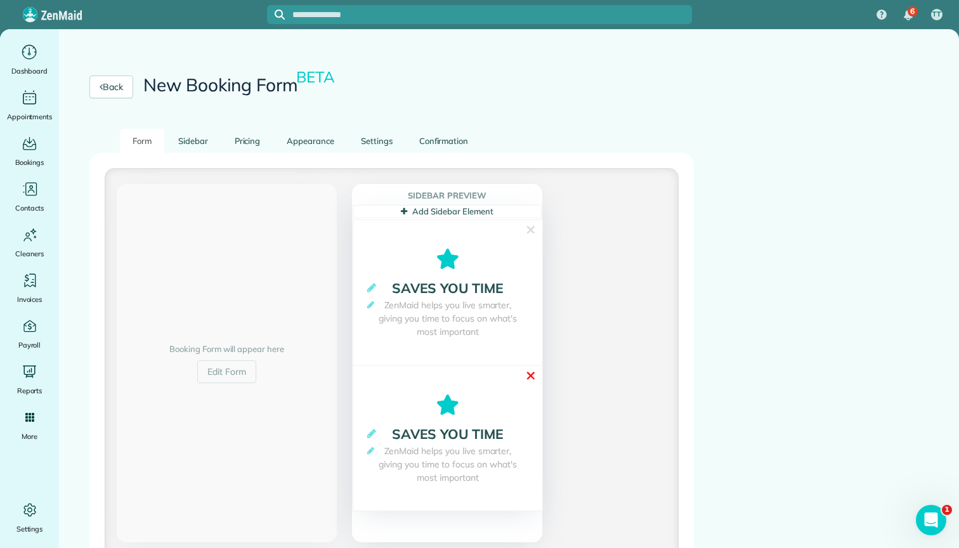
click at [530, 366] on link "✕" at bounding box center [530, 376] width 11 height 20
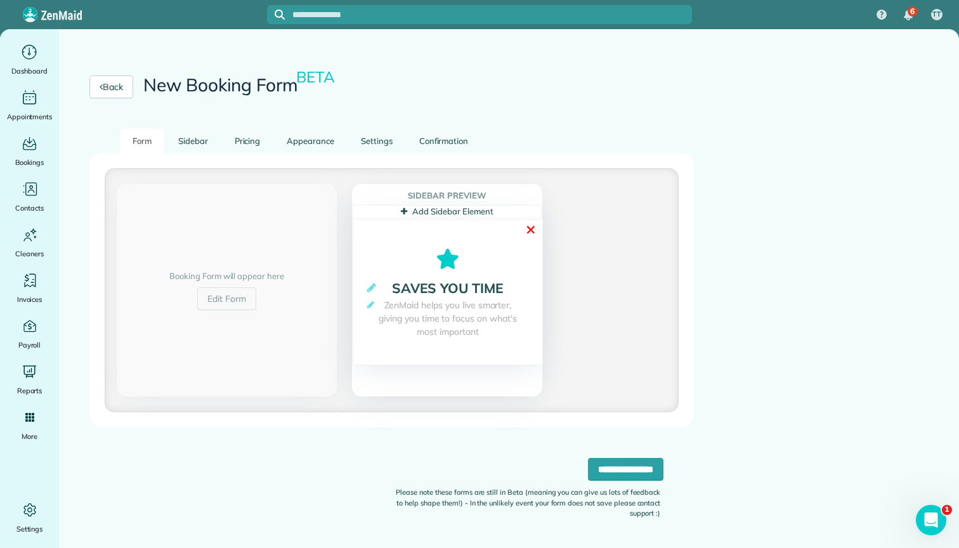
click at [530, 220] on link "✕" at bounding box center [530, 230] width 11 height 20
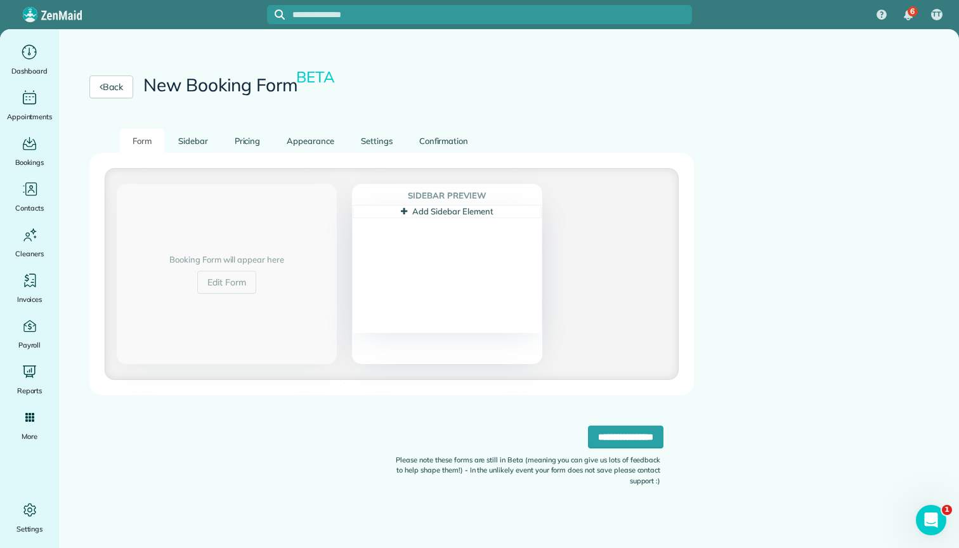
scroll to position [0, 0]
click at [417, 211] on link "Add Sidebar Element" at bounding box center [447, 211] width 92 height 10
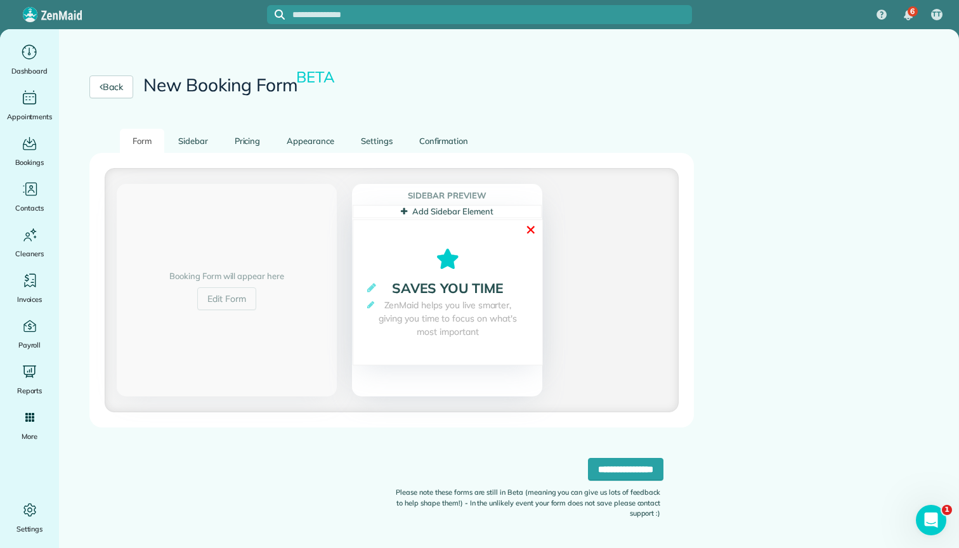
click at [533, 227] on link "✕" at bounding box center [530, 230] width 11 height 20
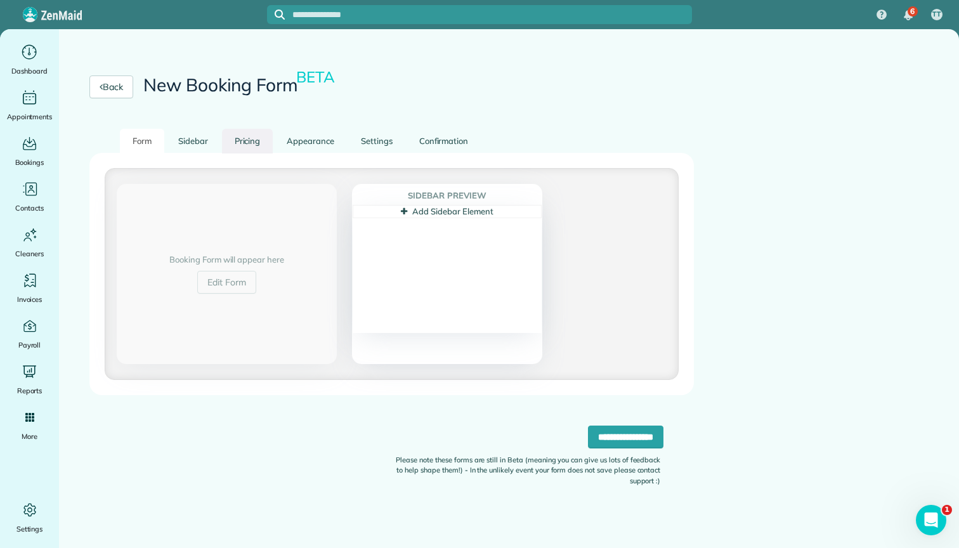
click at [248, 147] on link "Pricing" at bounding box center [247, 141] width 51 height 25
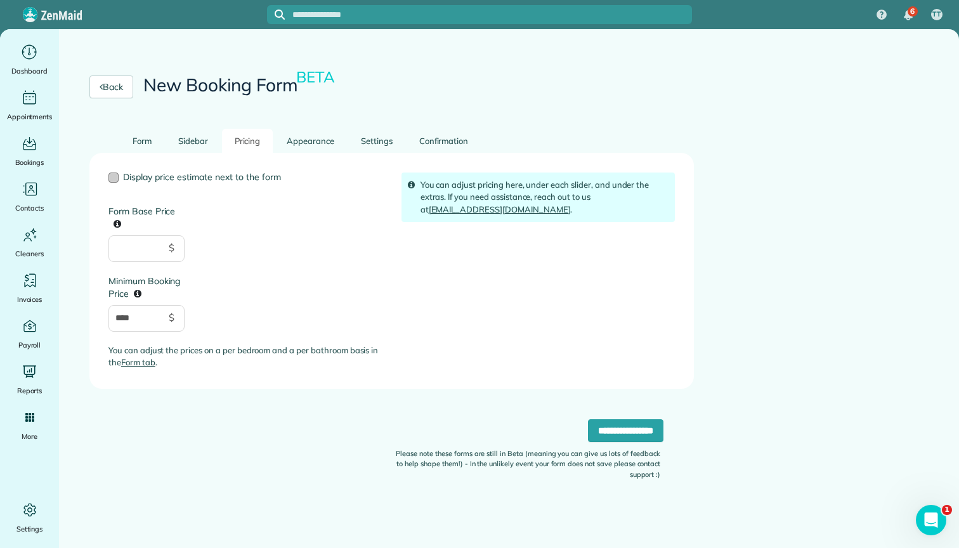
click at [171, 173] on span "Display price estimate next to the form" at bounding box center [202, 176] width 158 height 11
click at [188, 147] on link "Sidebar" at bounding box center [193, 141] width 55 height 25
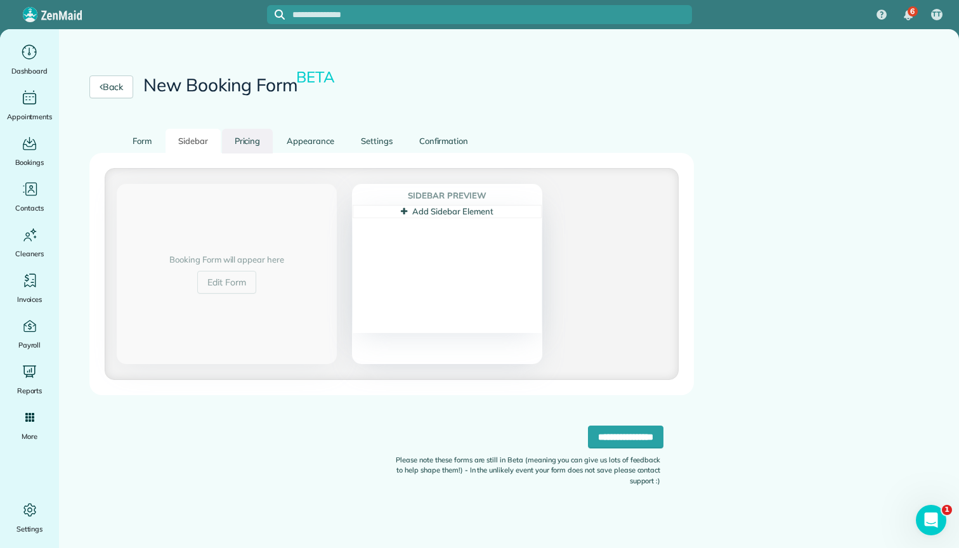
click at [266, 144] on link "Pricing" at bounding box center [247, 141] width 51 height 25
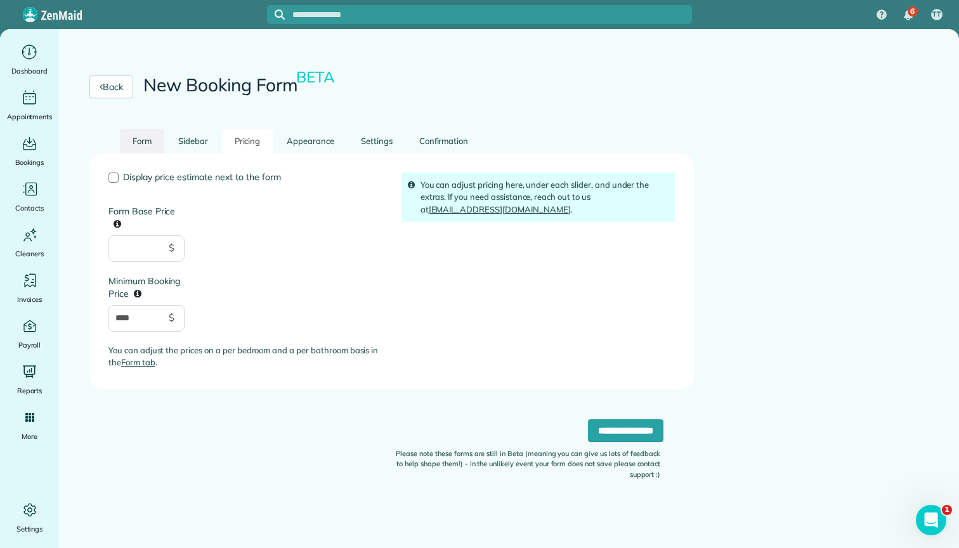
click at [152, 140] on link "Form" at bounding box center [142, 141] width 44 height 25
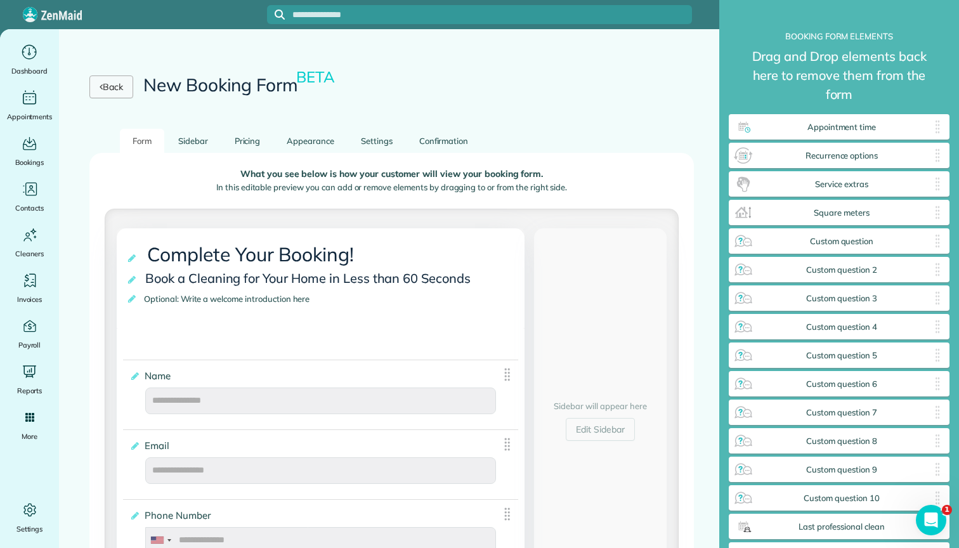
click at [124, 89] on link "Back" at bounding box center [111, 87] width 44 height 23
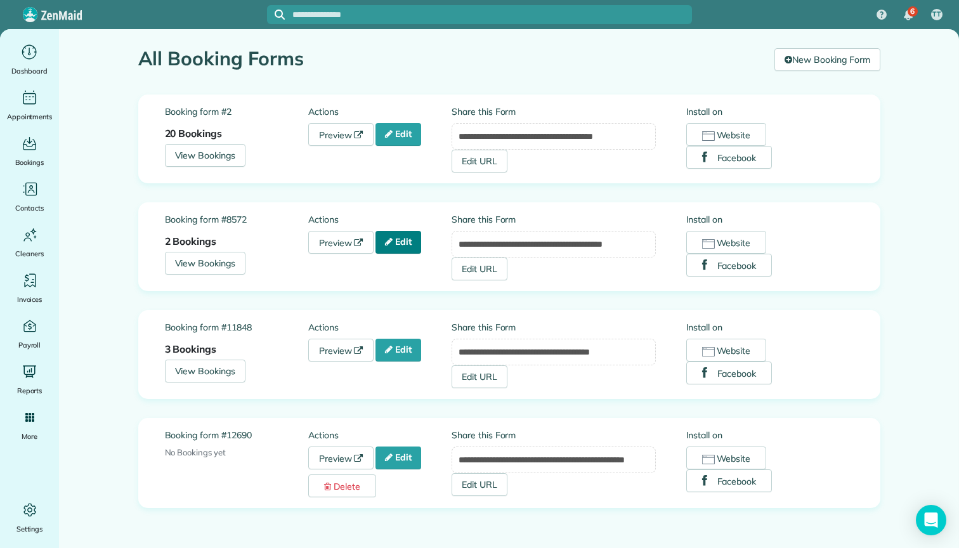
click at [386, 246] on icon at bounding box center [389, 241] width 8 height 9
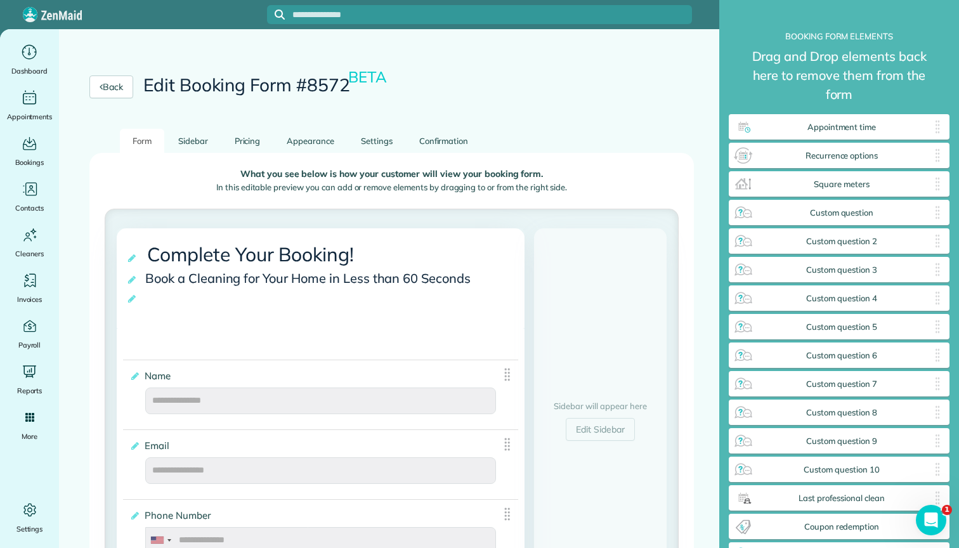
scroll to position [34, 0]
click at [103, 76] on link "Back" at bounding box center [111, 87] width 44 height 23
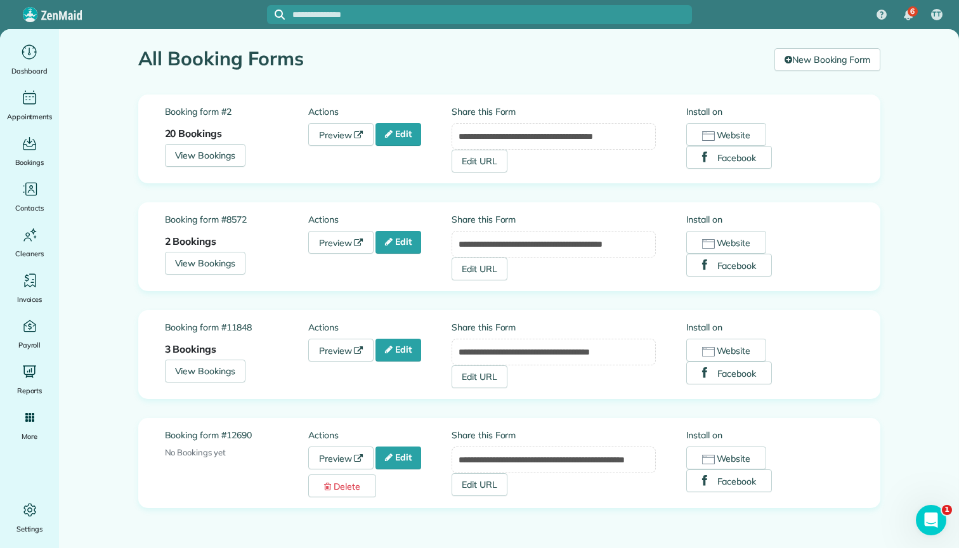
scroll to position [16, 0]
click at [400, 390] on div "**********" at bounding box center [509, 311] width 761 height 433
click at [396, 447] on link "Edit" at bounding box center [399, 458] width 46 height 23
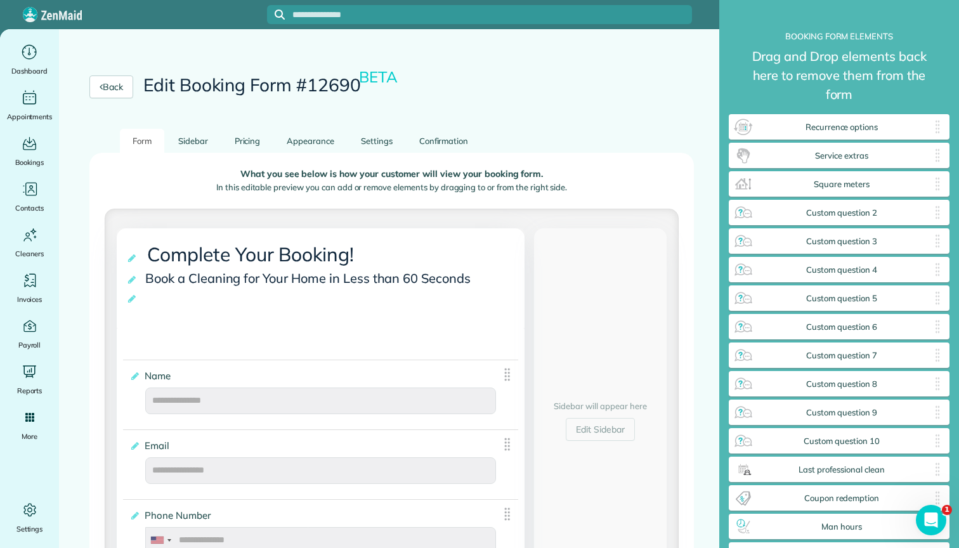
scroll to position [1608, 0]
